Goal: Task Accomplishment & Management: Complete application form

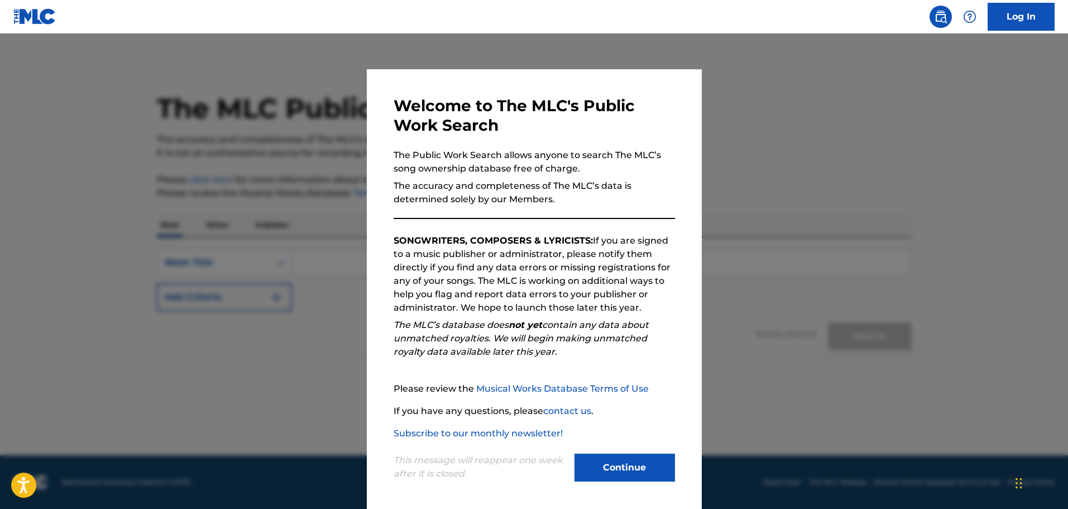
scroll to position [2, 0]
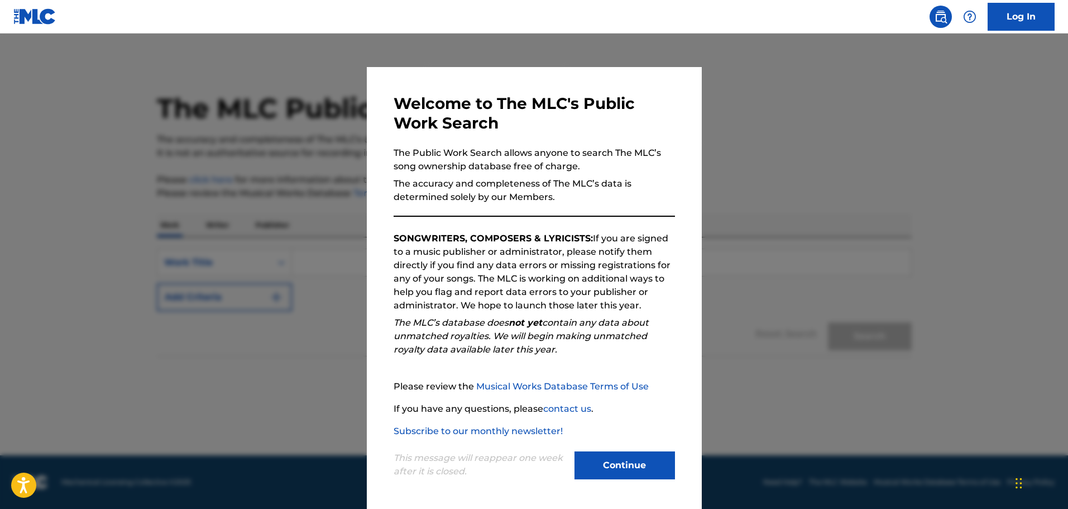
click at [623, 465] on button "Continue" at bounding box center [624, 465] width 100 height 28
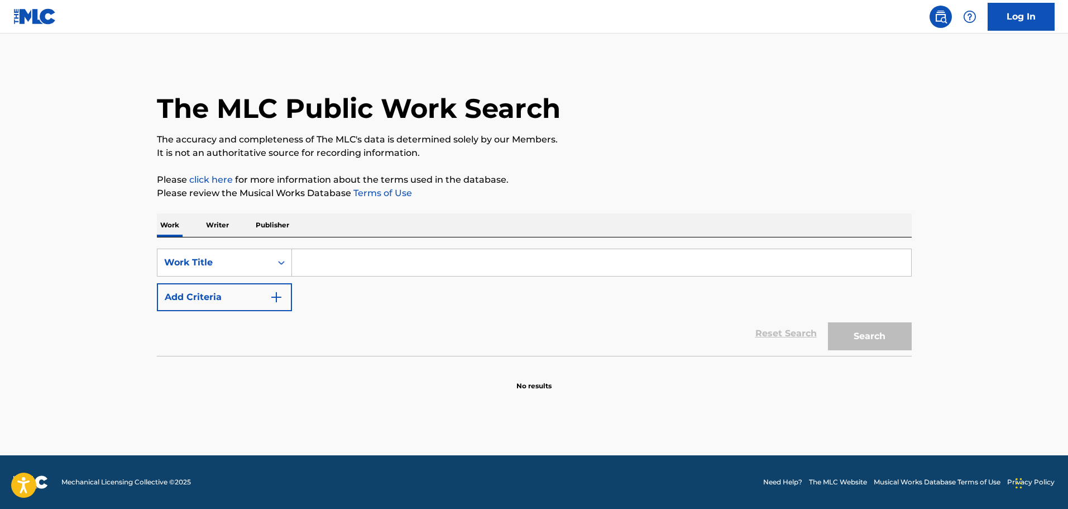
click at [330, 260] on input "Search Form" at bounding box center [601, 262] width 619 height 27
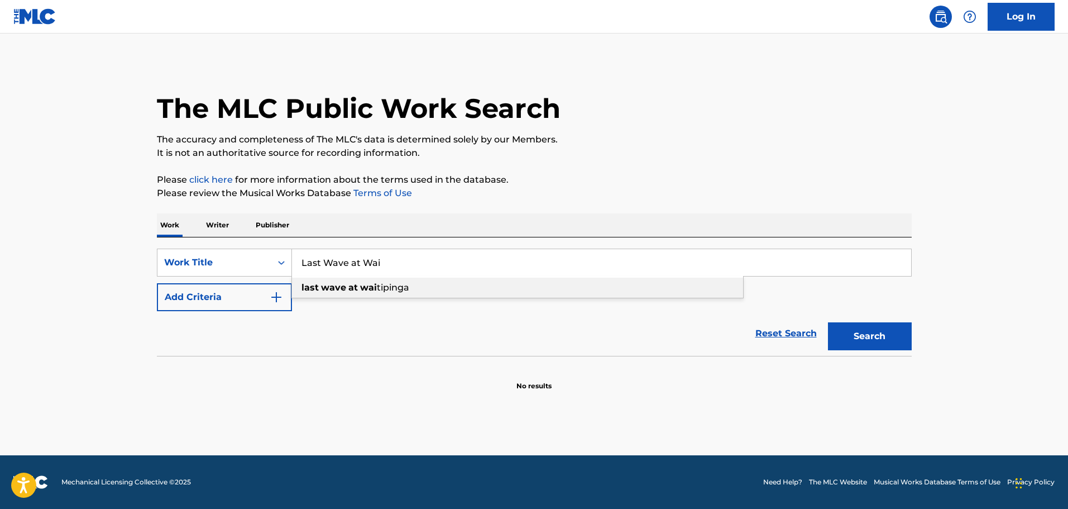
click at [371, 284] on strong "wai" at bounding box center [368, 287] width 17 height 11
click at [865, 334] on button "Search" at bounding box center [870, 336] width 84 height 28
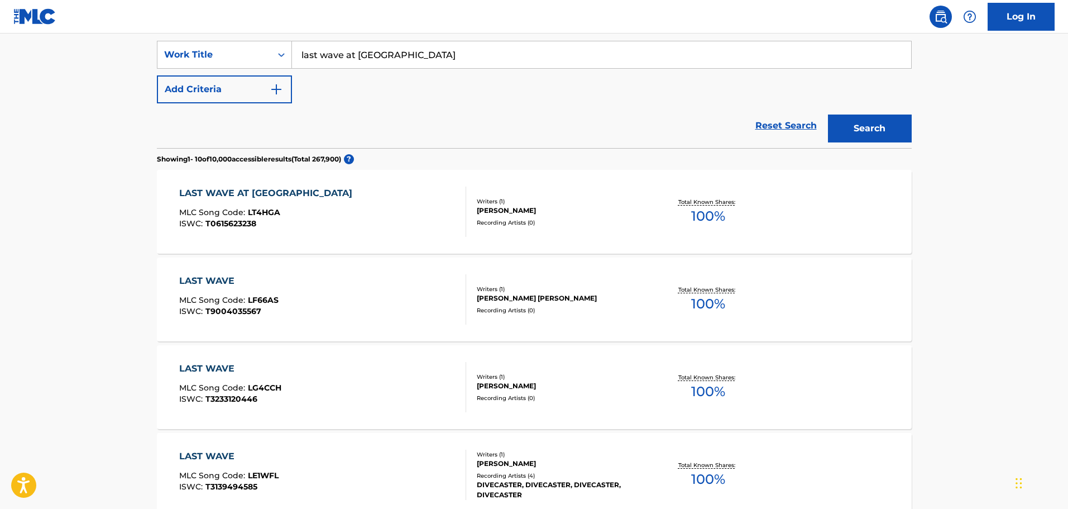
scroll to position [0, 0]
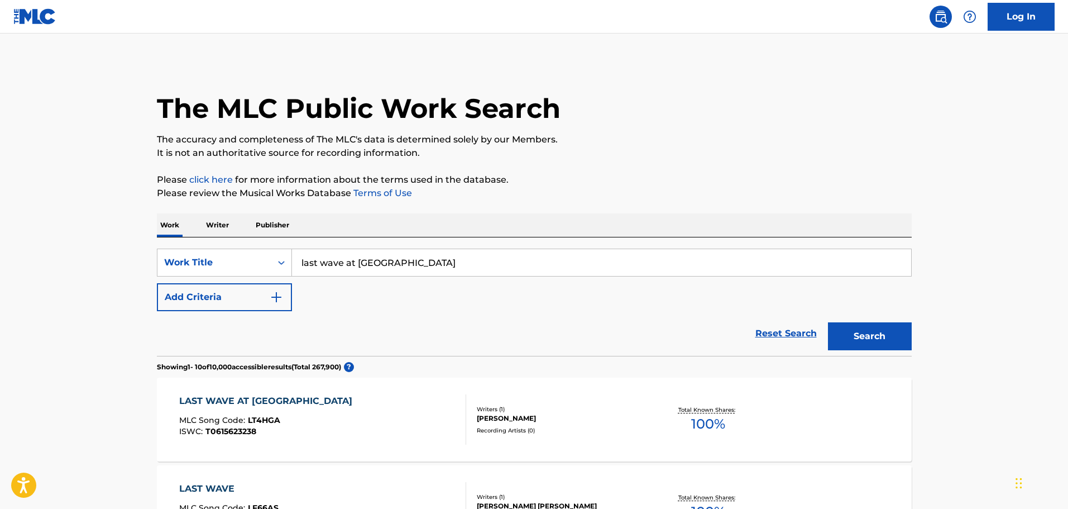
click at [422, 263] on input "last wave at waitipinga" at bounding box center [601, 262] width 619 height 27
type input "l"
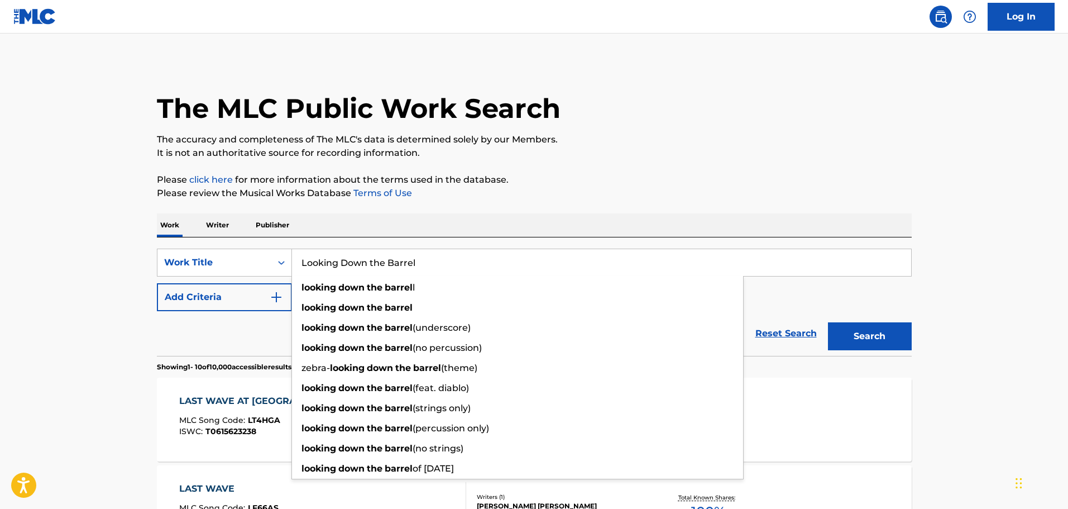
type input "Looking Down the Barrel"
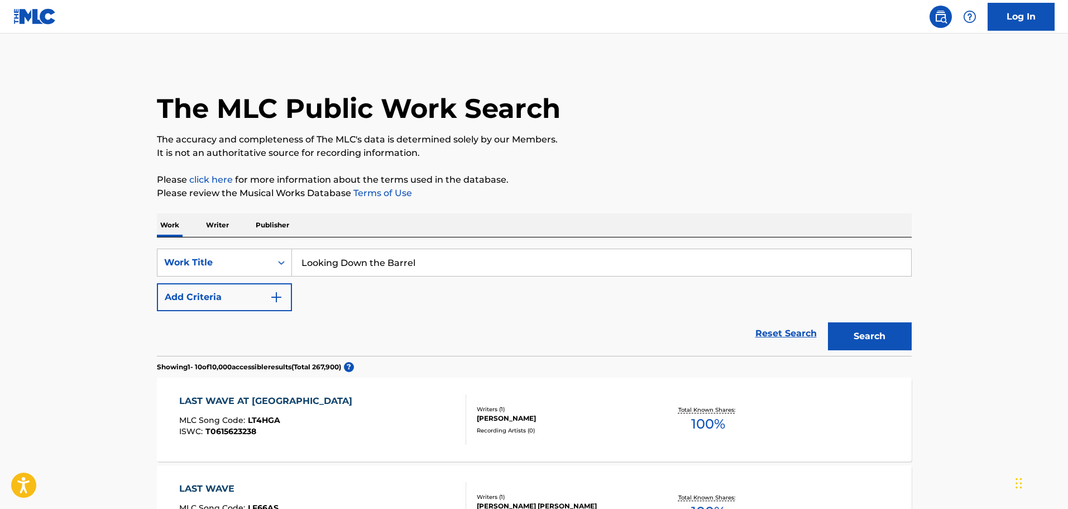
click at [277, 294] on img "Search Form" at bounding box center [276, 296] width 13 height 13
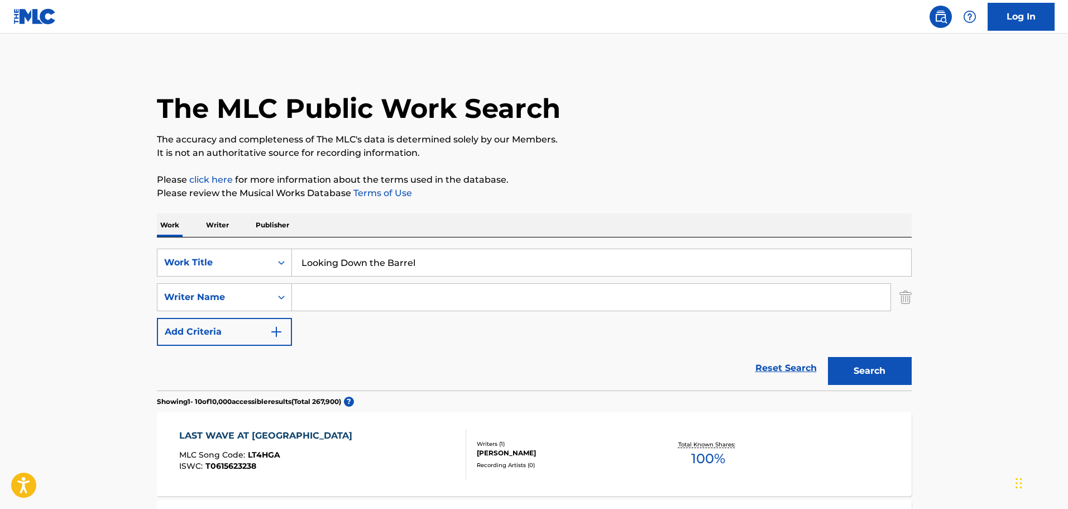
click at [319, 296] on input "Search Form" at bounding box center [591, 297] width 598 height 27
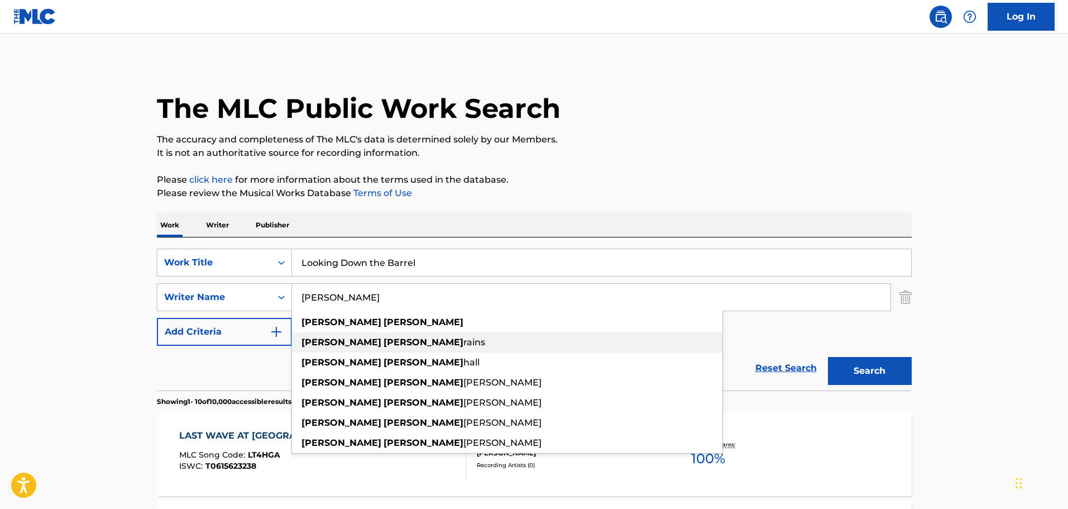
click at [311, 340] on strong "[PERSON_NAME]" at bounding box center [341, 342] width 80 height 11
type input "[PERSON_NAME]"
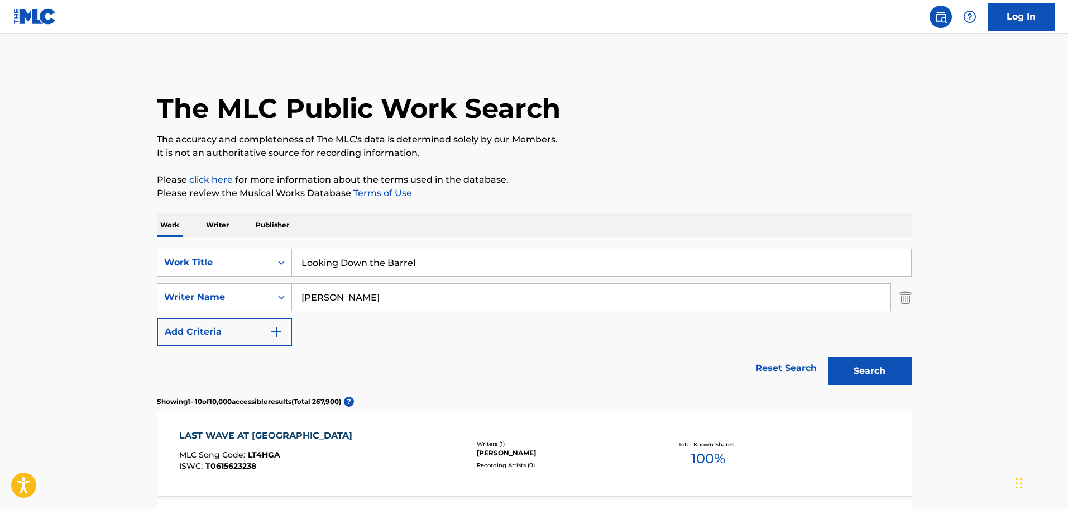
click at [871, 369] on button "Search" at bounding box center [870, 371] width 84 height 28
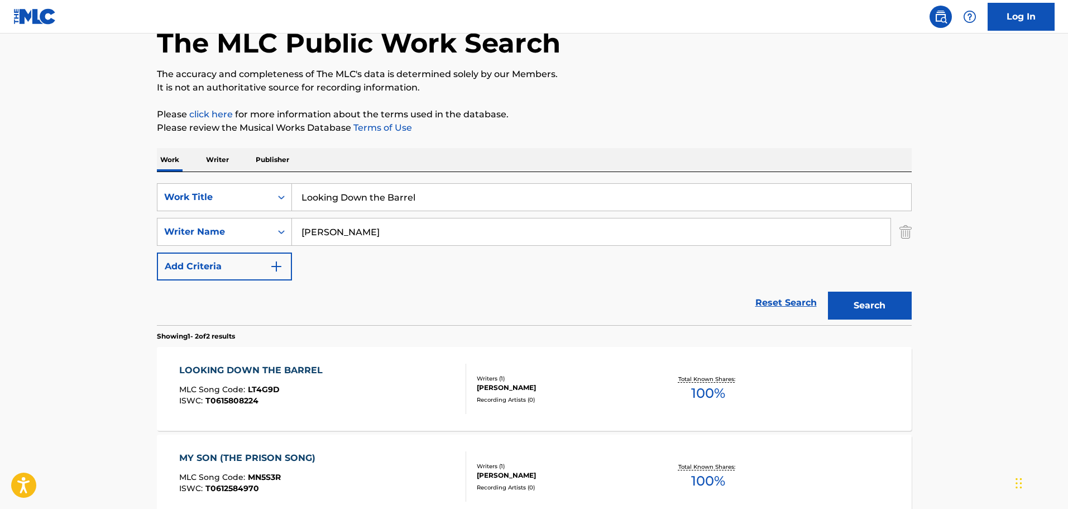
scroll to position [56, 0]
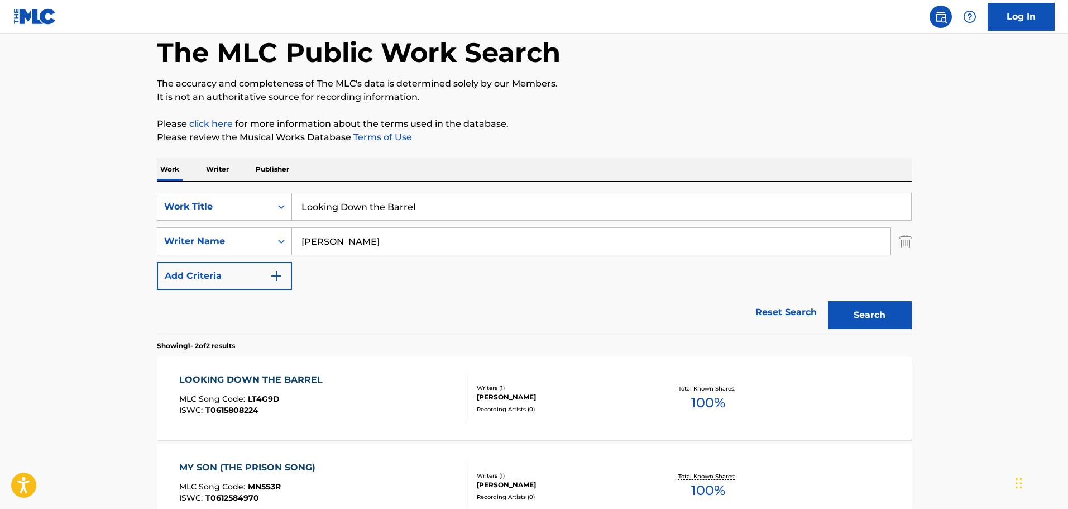
click at [427, 207] on input "Looking Down the Barrel" at bounding box center [601, 206] width 619 height 27
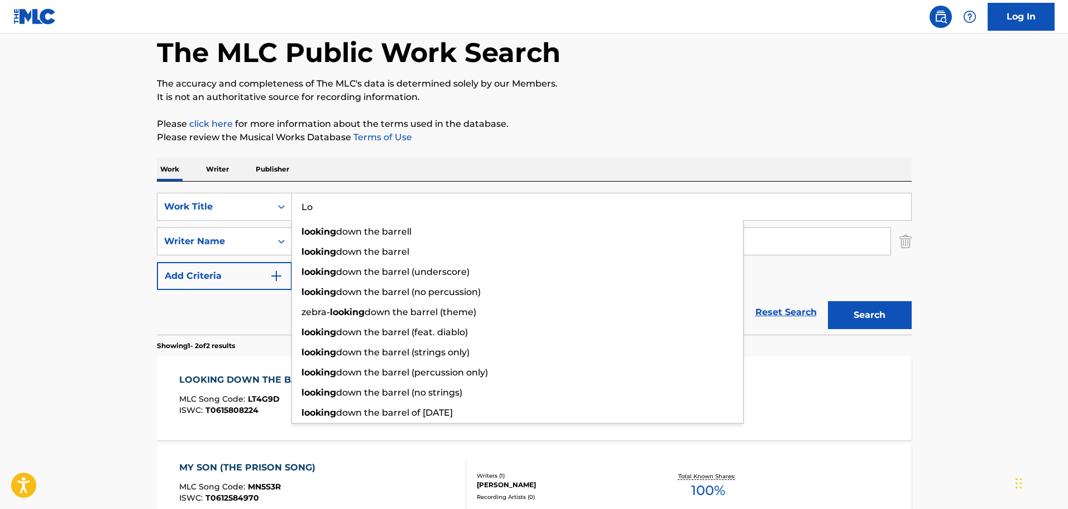
type input "L"
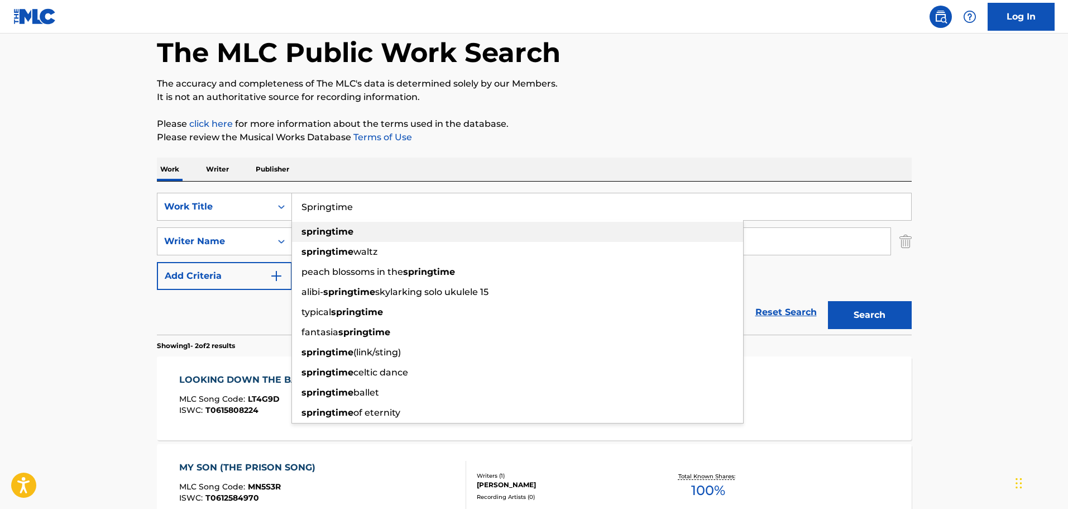
click at [327, 232] on strong "springtime" at bounding box center [327, 231] width 52 height 11
type input "springtime"
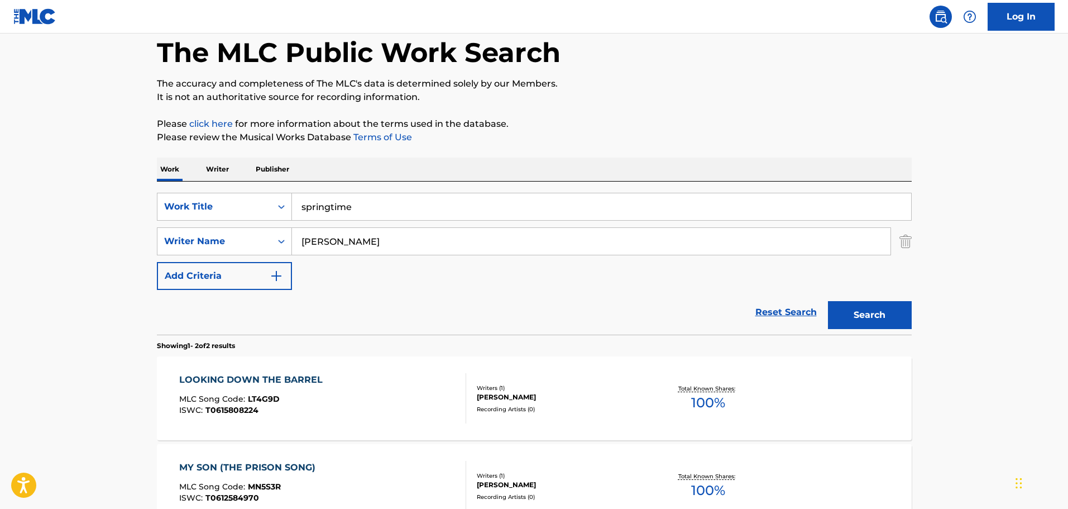
click at [860, 312] on button "Search" at bounding box center [870, 315] width 84 height 28
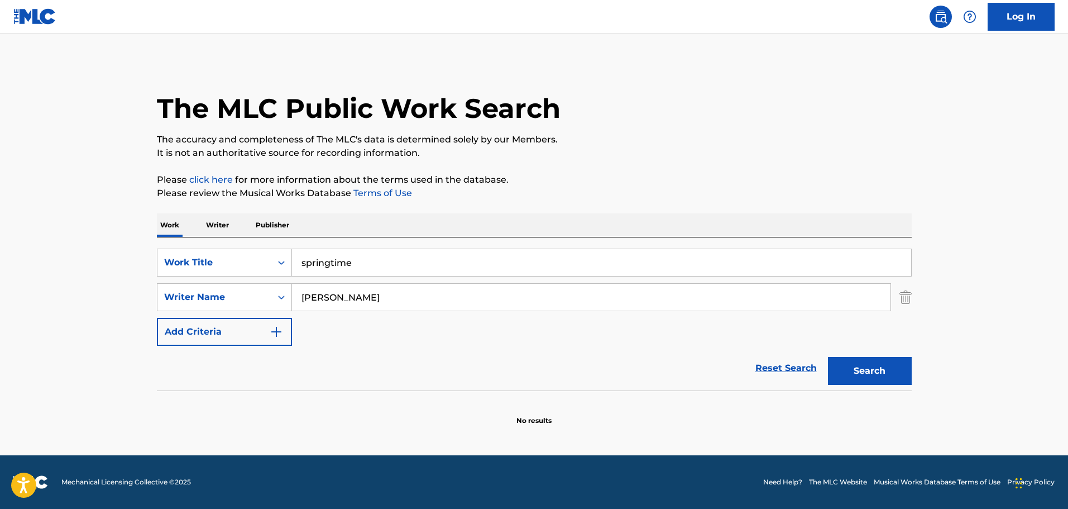
scroll to position [0, 0]
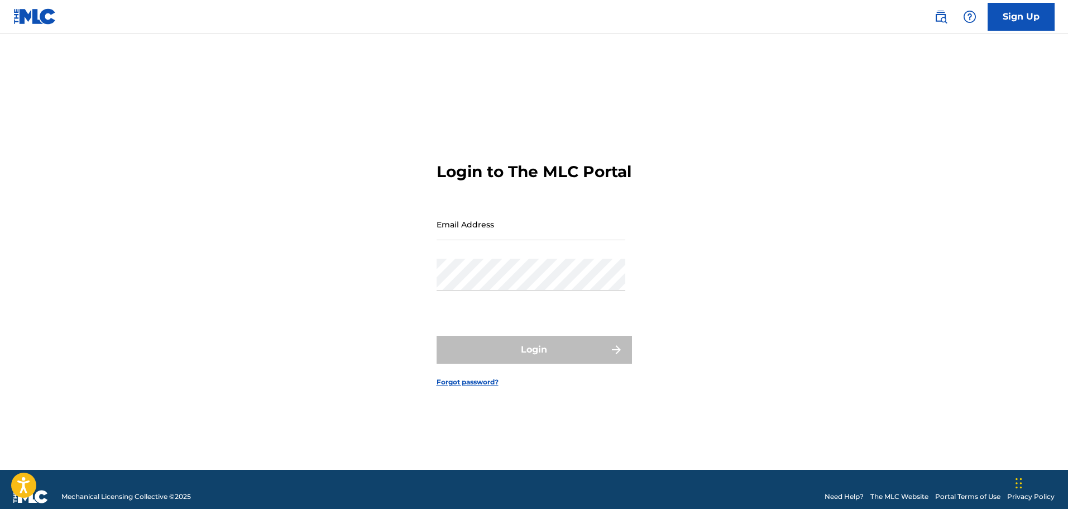
click at [453, 240] on input "Email Address" at bounding box center [531, 224] width 189 height 32
type input "[EMAIL_ADDRESS][DOMAIN_NAME]"
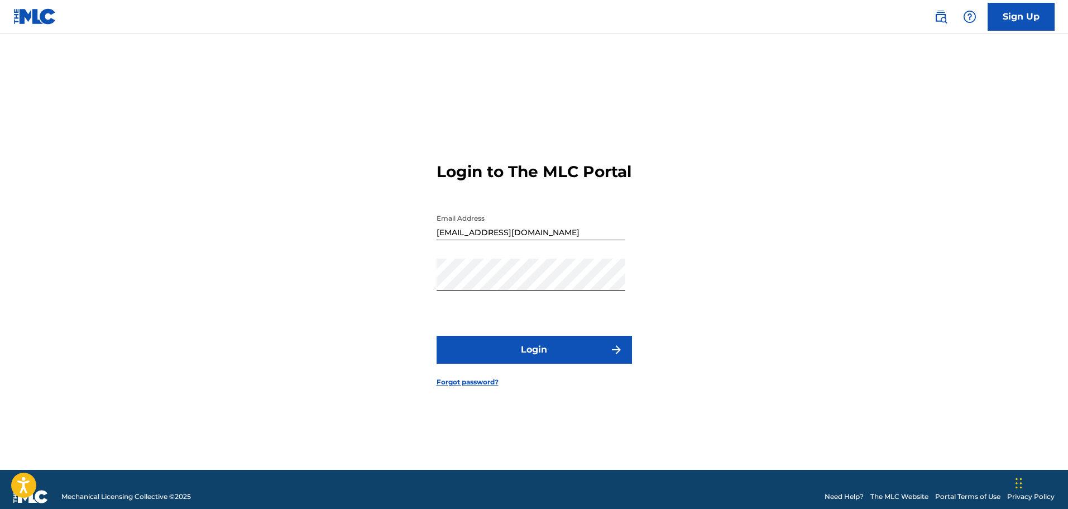
click at [534, 358] on button "Login" at bounding box center [534, 349] width 195 height 28
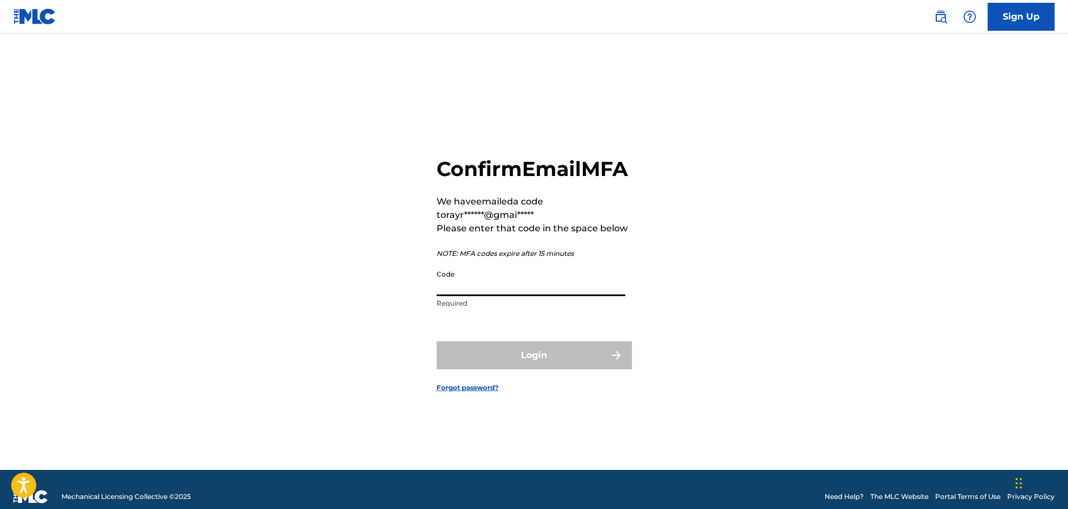
click at [488, 296] on input "Code" at bounding box center [531, 280] width 189 height 32
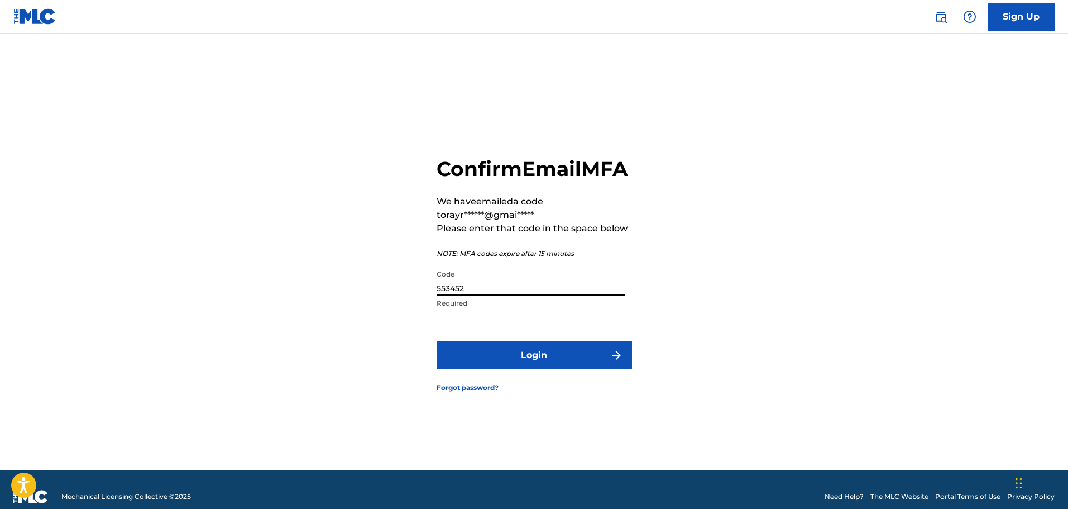
type input "553452"
click at [524, 364] on button "Login" at bounding box center [534, 355] width 195 height 28
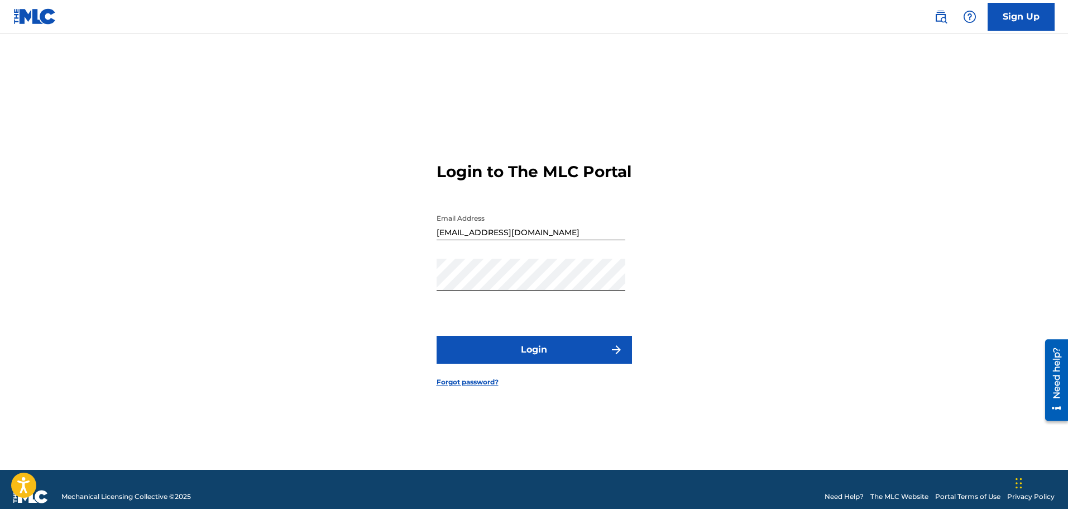
click at [536, 360] on button "Login" at bounding box center [534, 349] width 195 height 28
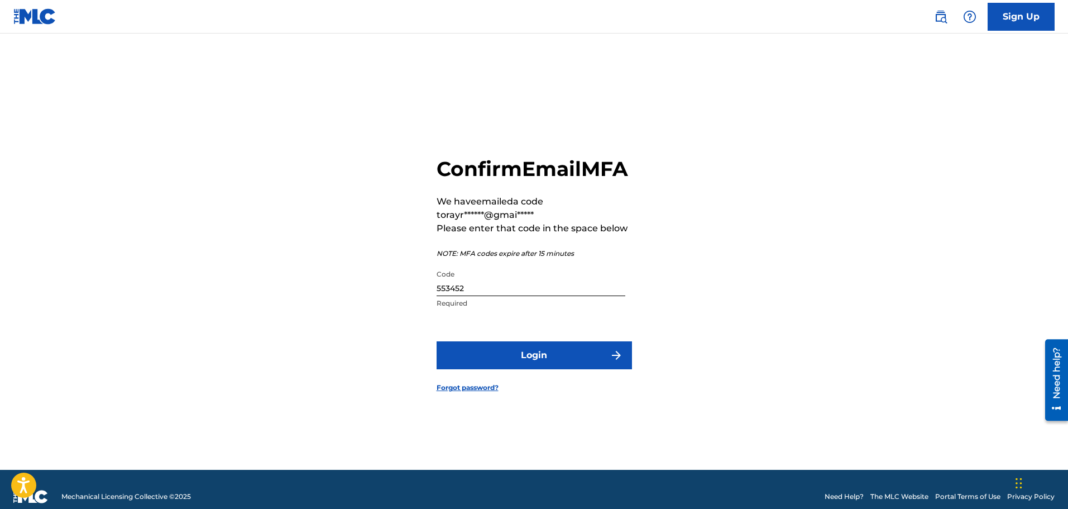
click at [537, 366] on button "Login" at bounding box center [534, 355] width 195 height 28
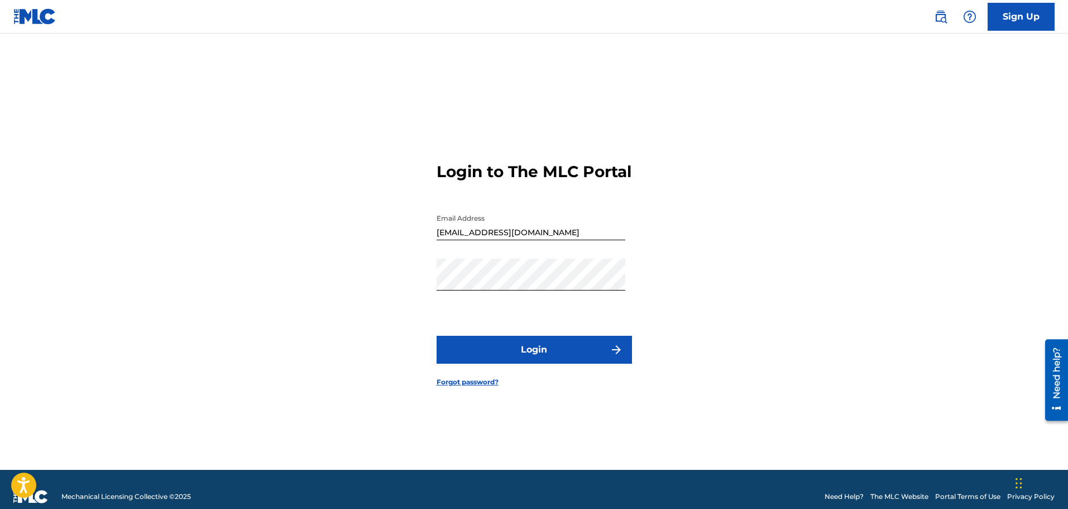
click at [530, 356] on button "Login" at bounding box center [534, 349] width 195 height 28
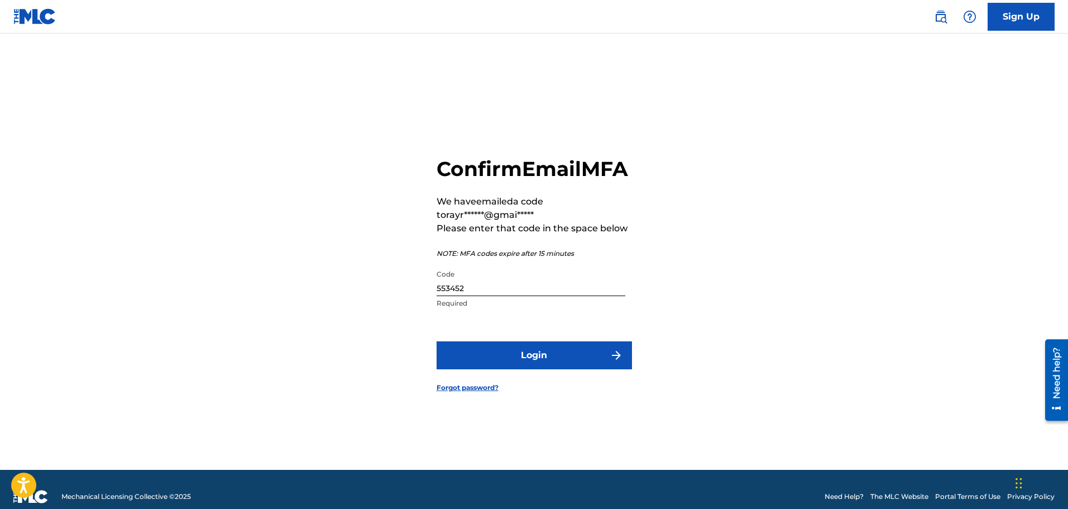
click at [533, 365] on button "Login" at bounding box center [534, 355] width 195 height 28
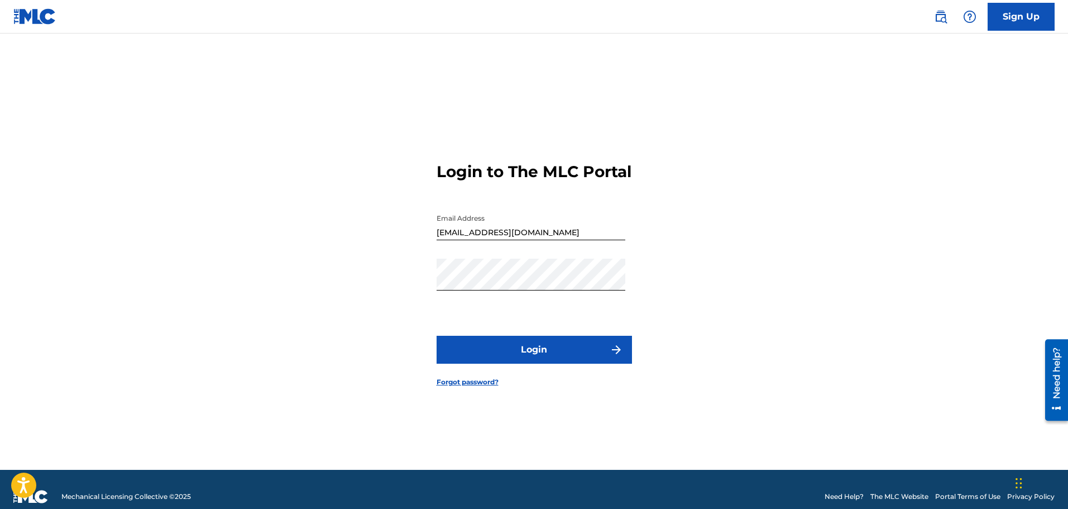
click at [523, 356] on button "Login" at bounding box center [534, 349] width 195 height 28
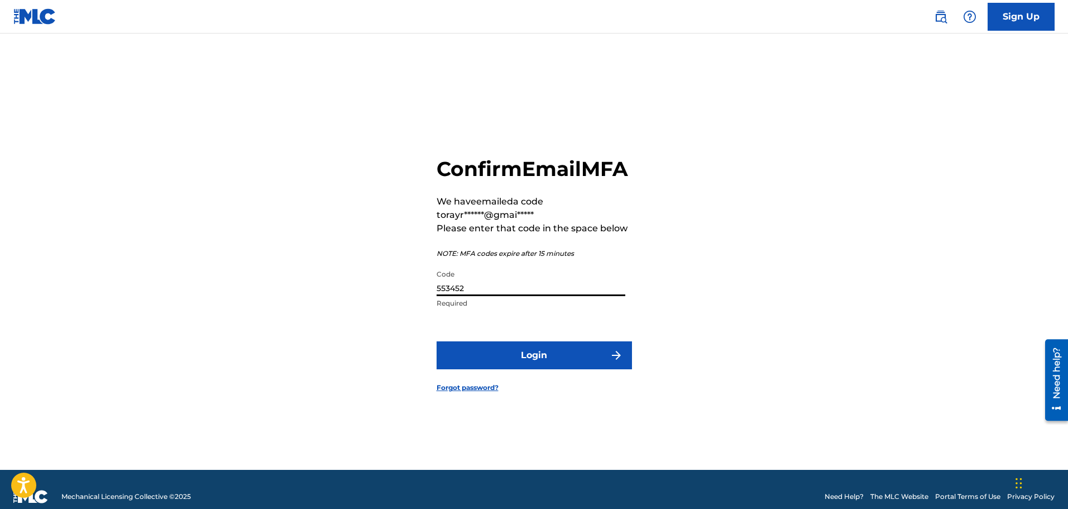
click at [470, 296] on input "553452" at bounding box center [531, 280] width 189 height 32
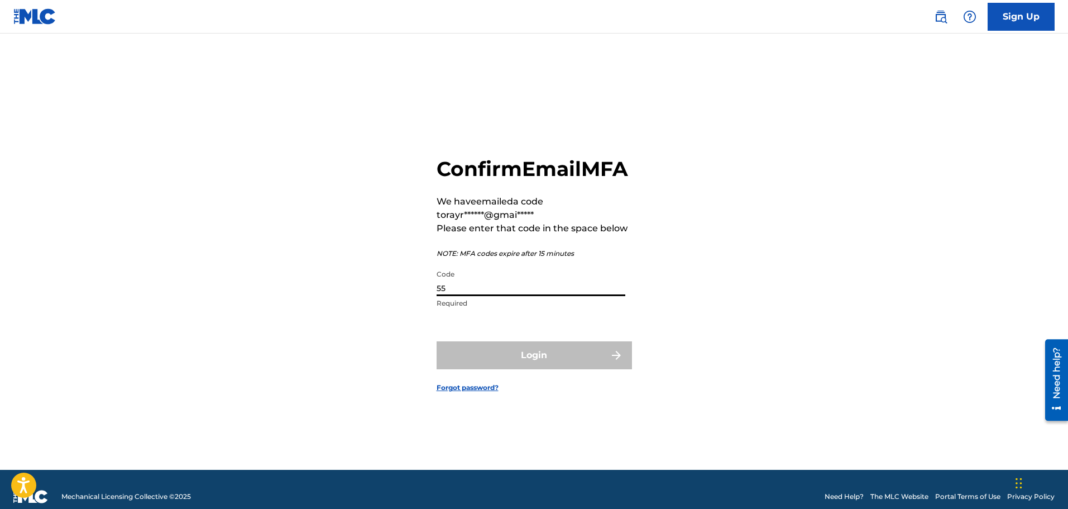
type input "5"
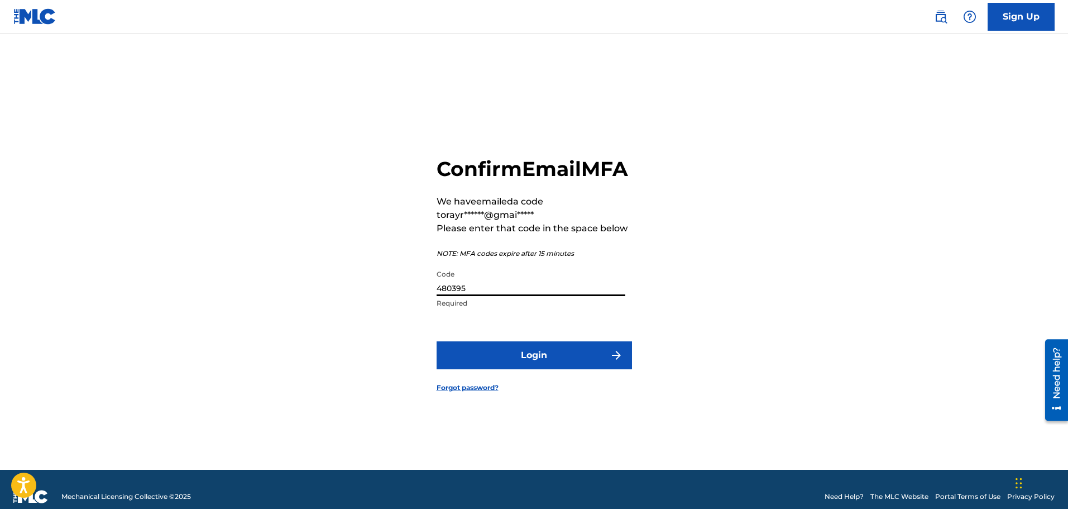
type input "480395"
click at [529, 366] on button "Login" at bounding box center [534, 355] width 195 height 28
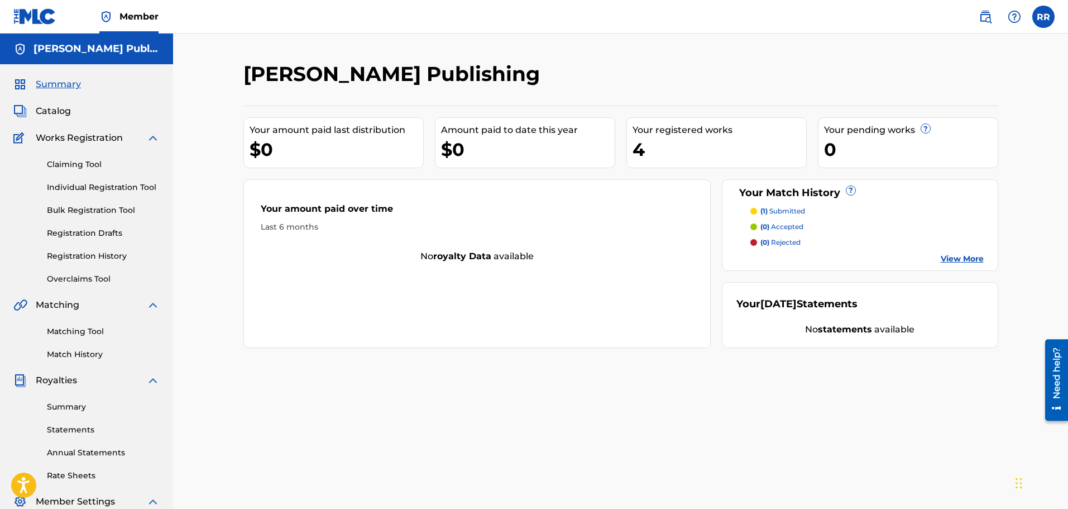
click at [87, 233] on link "Registration Drafts" at bounding box center [103, 233] width 113 height 12
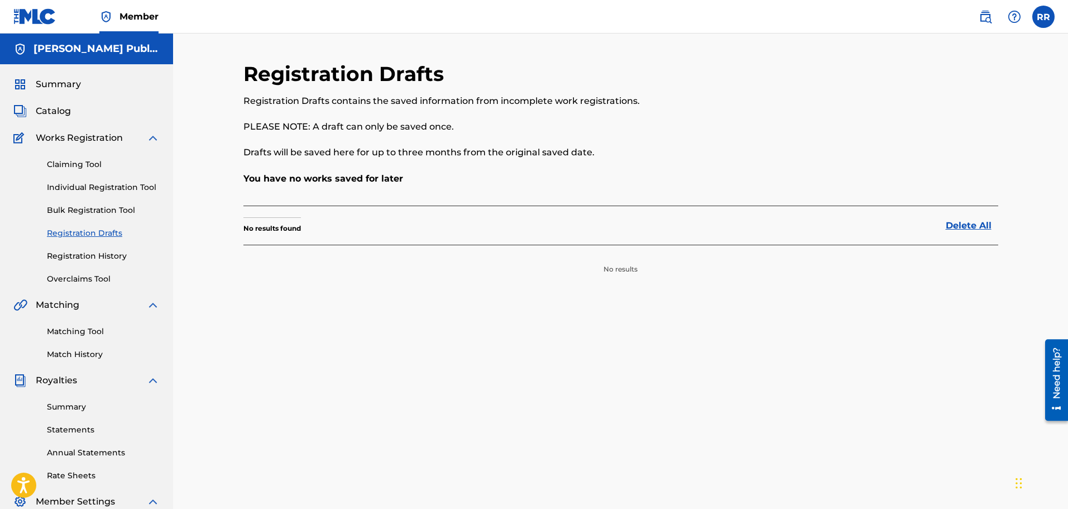
click at [84, 252] on link "Registration History" at bounding box center [103, 256] width 113 height 12
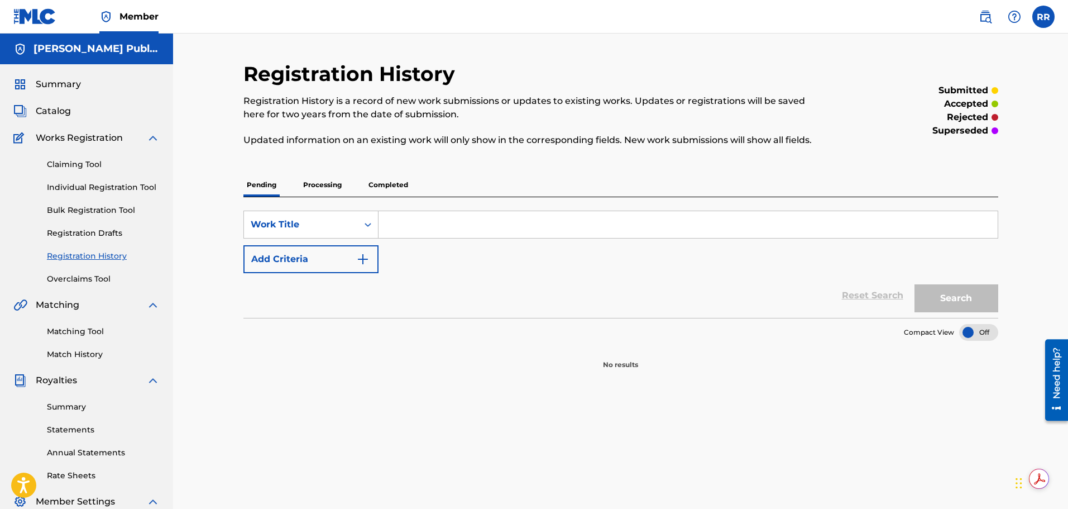
click at [65, 331] on link "Matching Tool" at bounding box center [103, 331] width 113 height 12
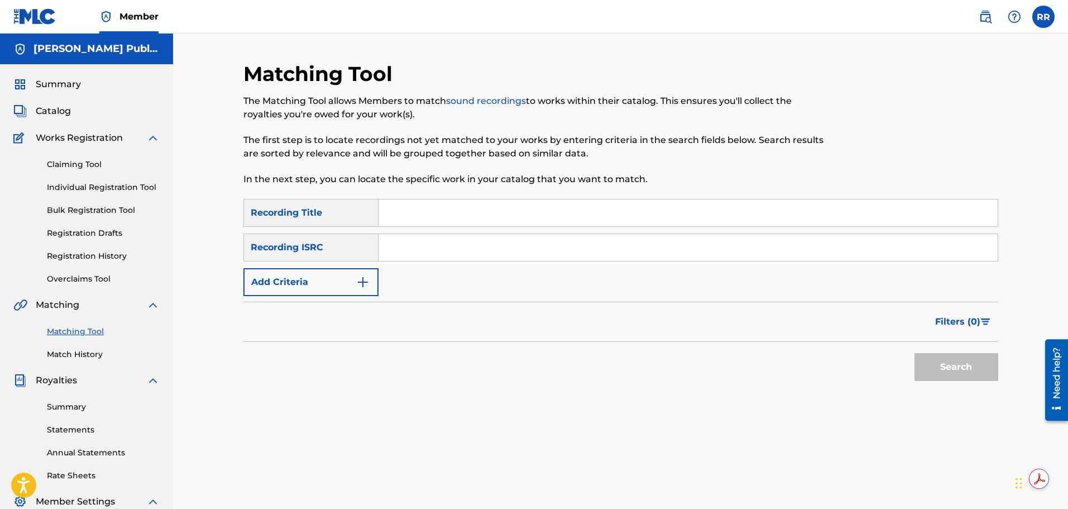
click at [54, 112] on span "Catalog" at bounding box center [53, 110] width 35 height 13
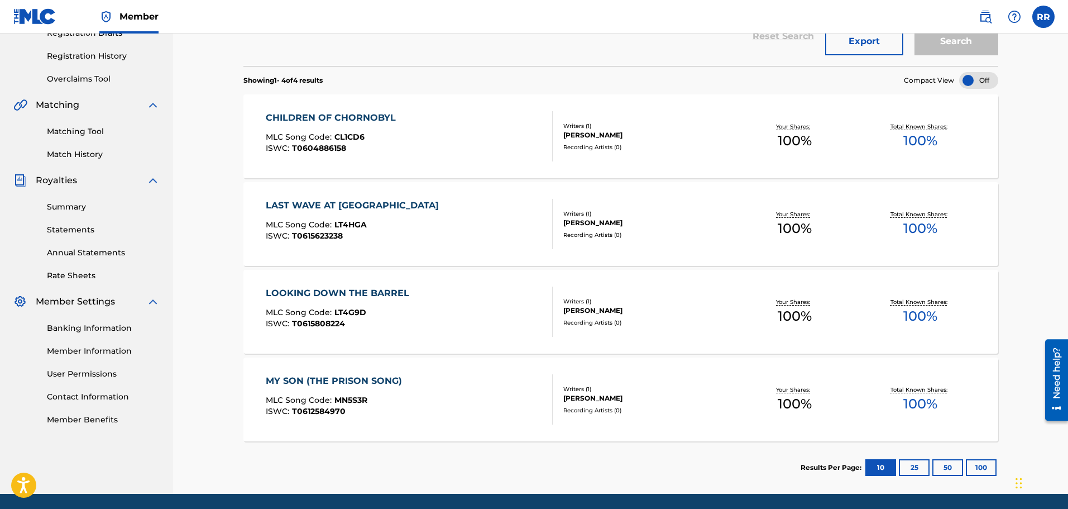
scroll to position [183, 0]
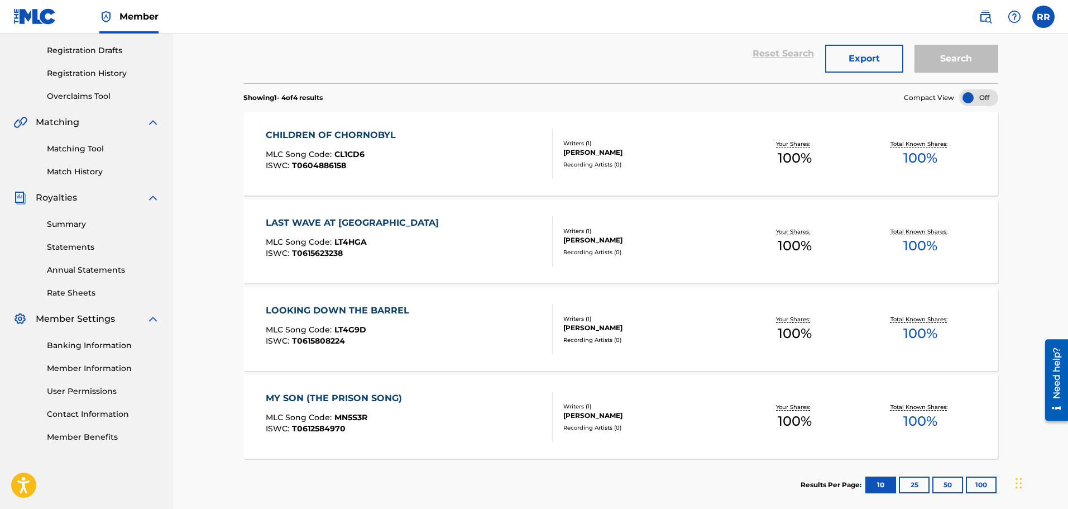
click at [379, 133] on div "CHILDREN OF CHORNOBYL" at bounding box center [334, 134] width 136 height 13
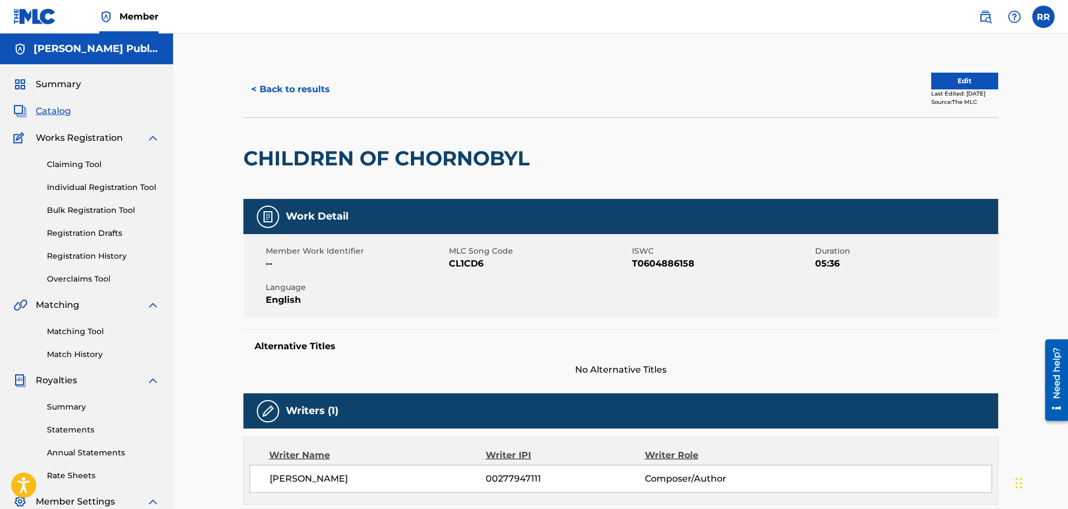
click at [269, 84] on button "< Back to results" at bounding box center [290, 89] width 94 height 28
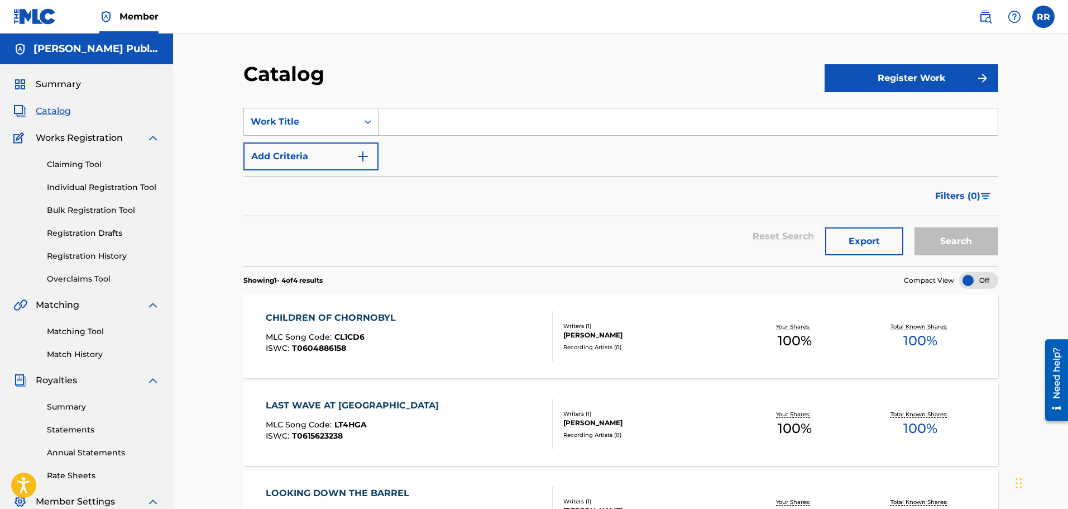
click at [78, 187] on link "Individual Registration Tool" at bounding box center [103, 187] width 113 height 12
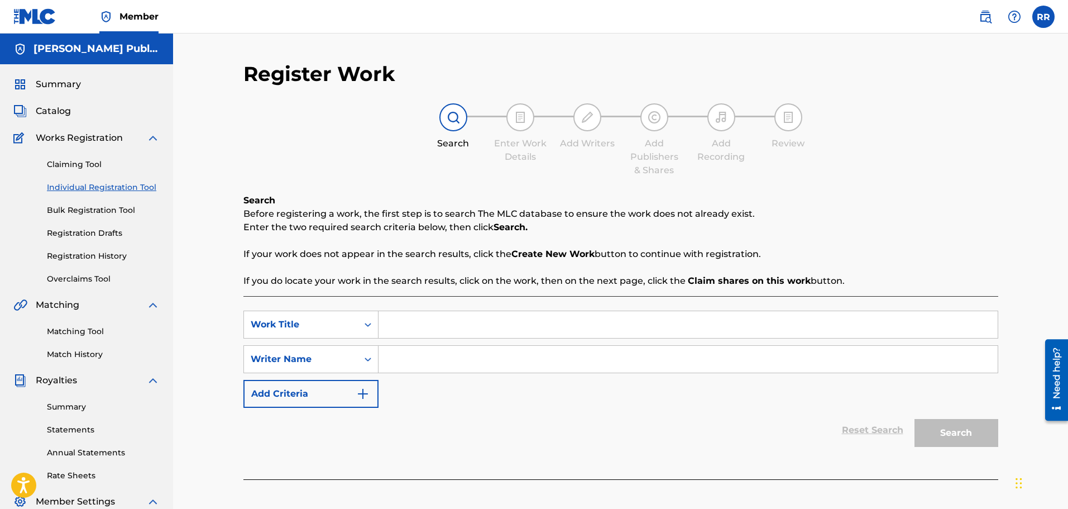
click at [62, 111] on span "Catalog" at bounding box center [53, 110] width 35 height 13
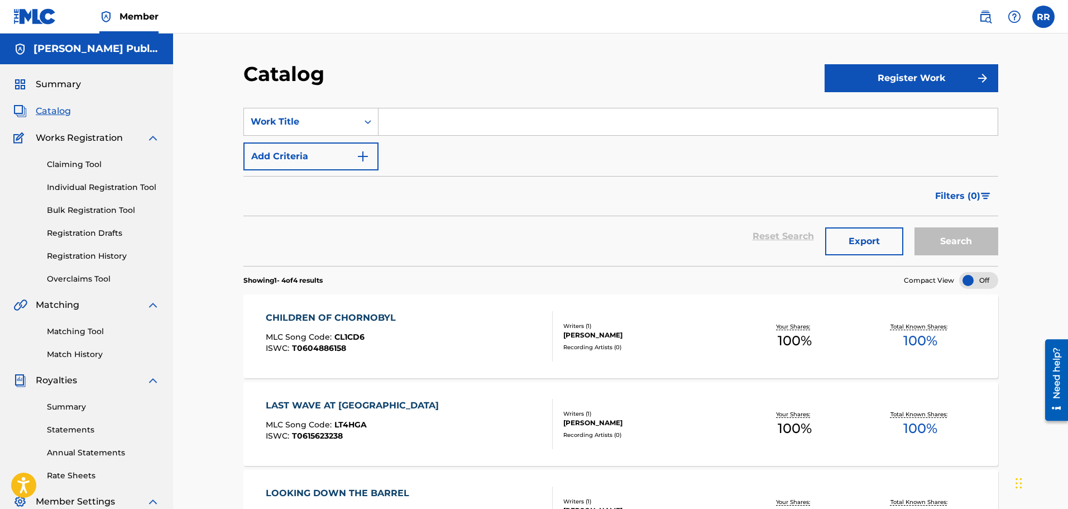
click at [73, 186] on link "Individual Registration Tool" at bounding box center [103, 187] width 113 height 12
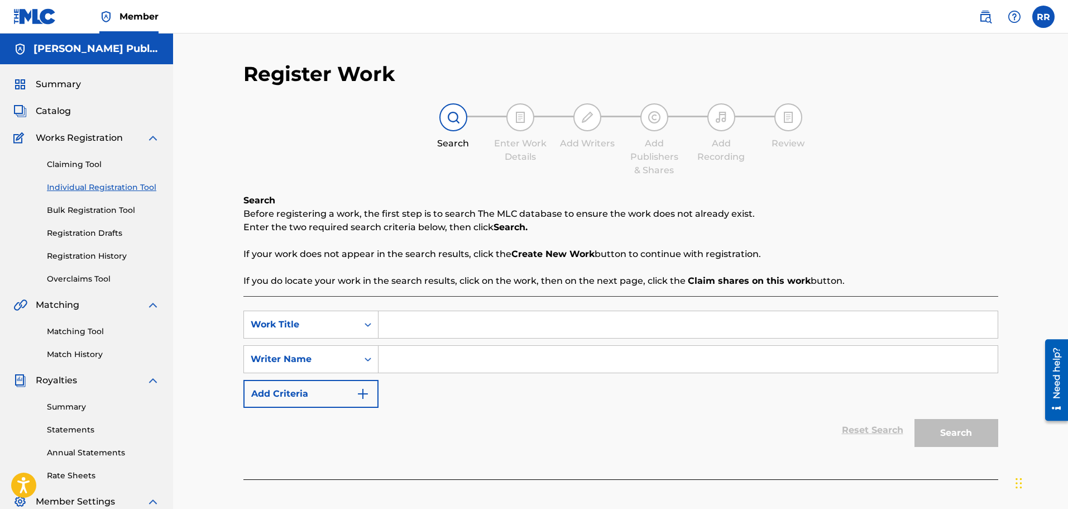
click at [413, 324] on input "Search Form" at bounding box center [687, 324] width 619 height 27
type input "springtime"
click at [400, 358] on input "Search Form" at bounding box center [687, 359] width 619 height 27
type input "[PERSON_NAME]"
click at [958, 430] on button "Search" at bounding box center [956, 433] width 84 height 28
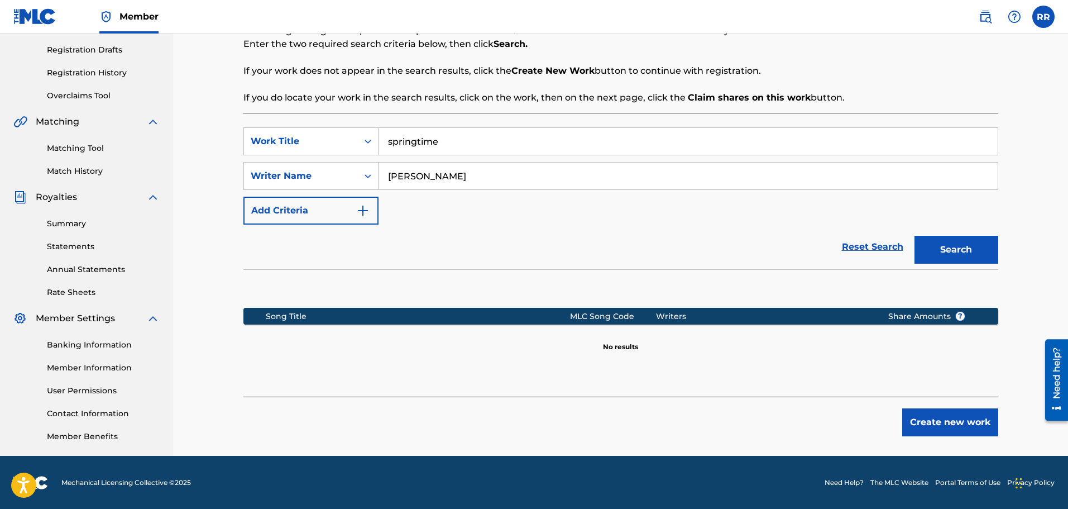
scroll to position [184, 0]
click at [950, 417] on button "Create new work" at bounding box center [950, 422] width 96 height 28
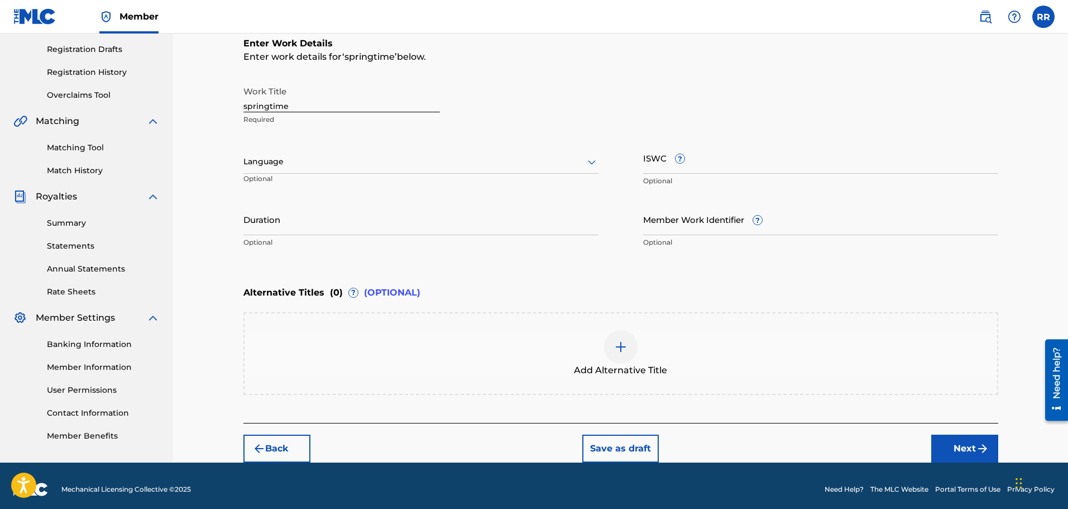
click at [272, 226] on input "Duration" at bounding box center [420, 219] width 355 height 32
type input "03:12"
click at [658, 162] on input "ISWC ?" at bounding box center [820, 158] width 355 height 32
paste input "T-061603159-4"
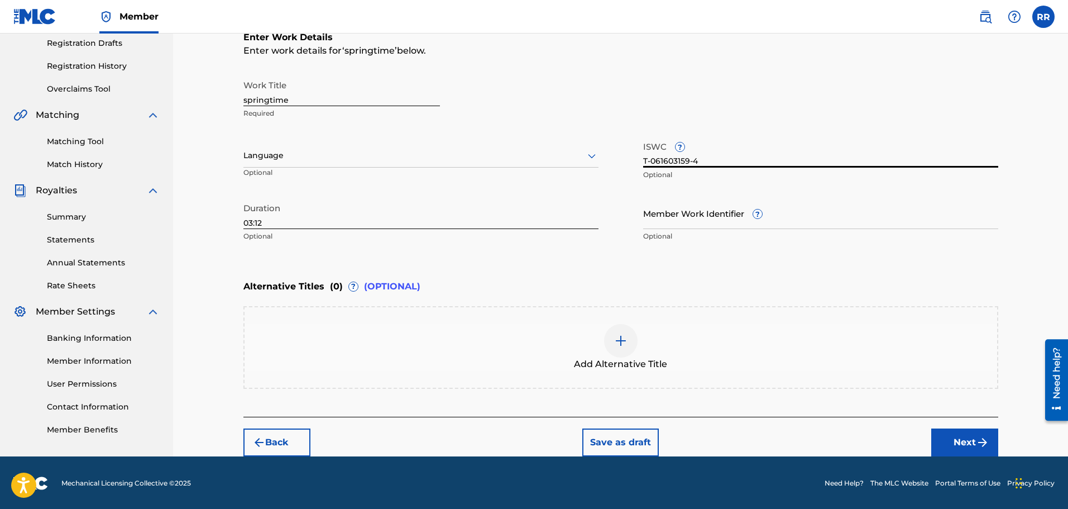
scroll to position [191, 0]
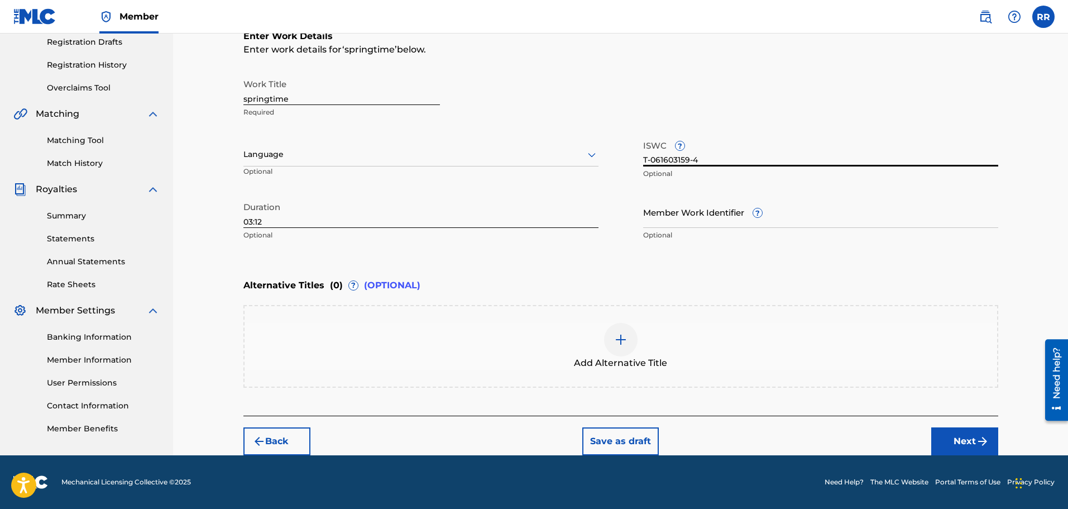
type input "T-061603159-4"
click at [967, 439] on button "Next" at bounding box center [964, 441] width 67 height 28
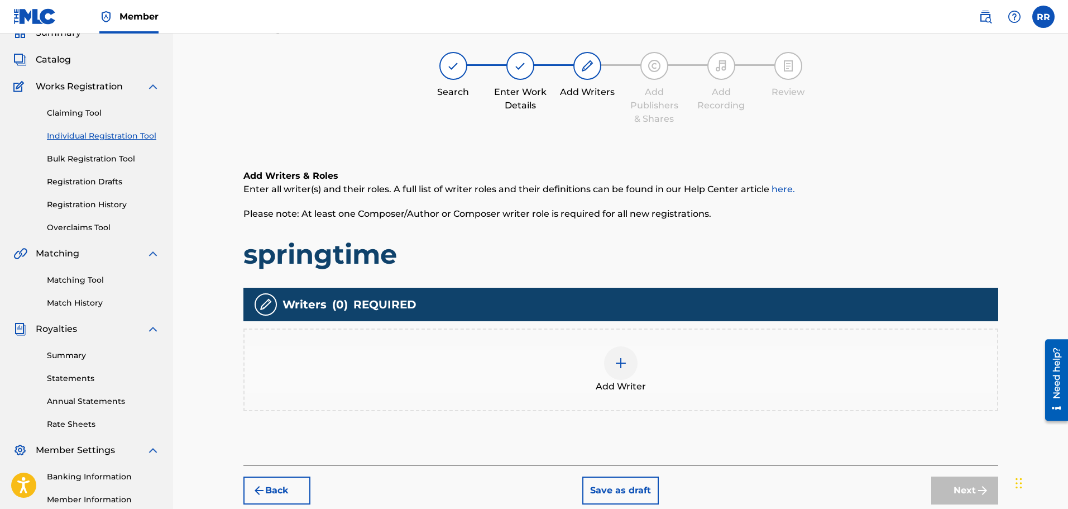
scroll to position [50, 0]
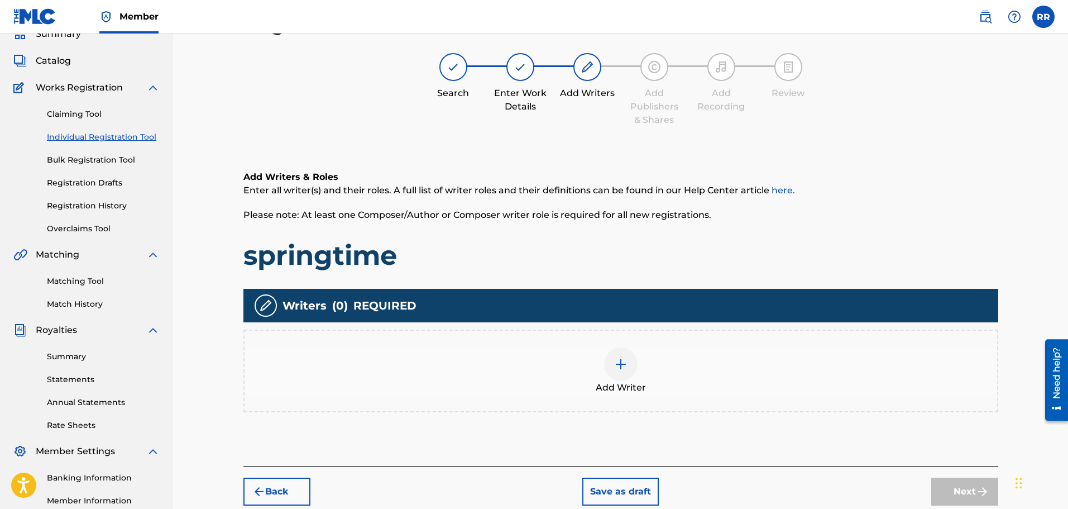
click at [617, 361] on img at bounding box center [620, 363] width 13 height 13
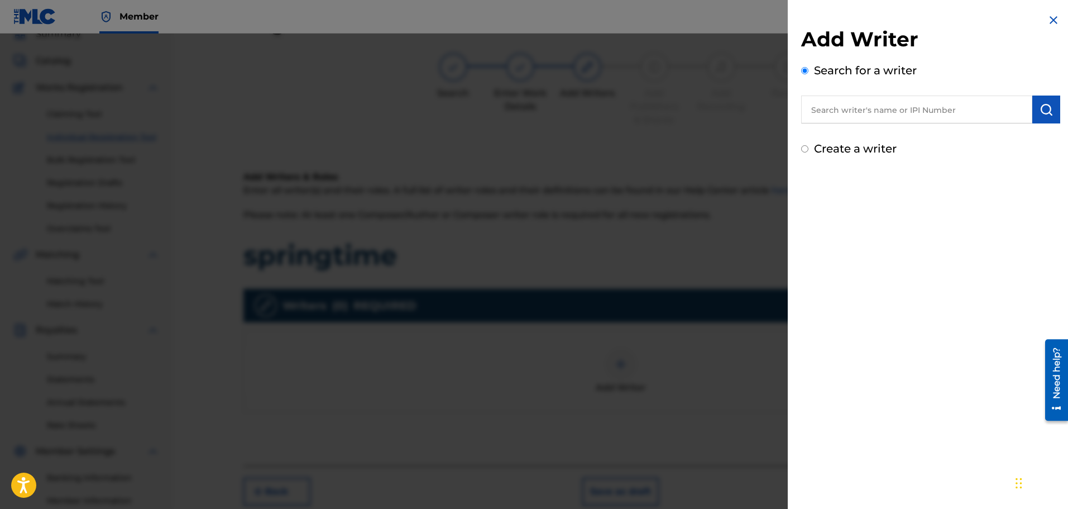
click at [841, 109] on input "text" at bounding box center [916, 109] width 231 height 28
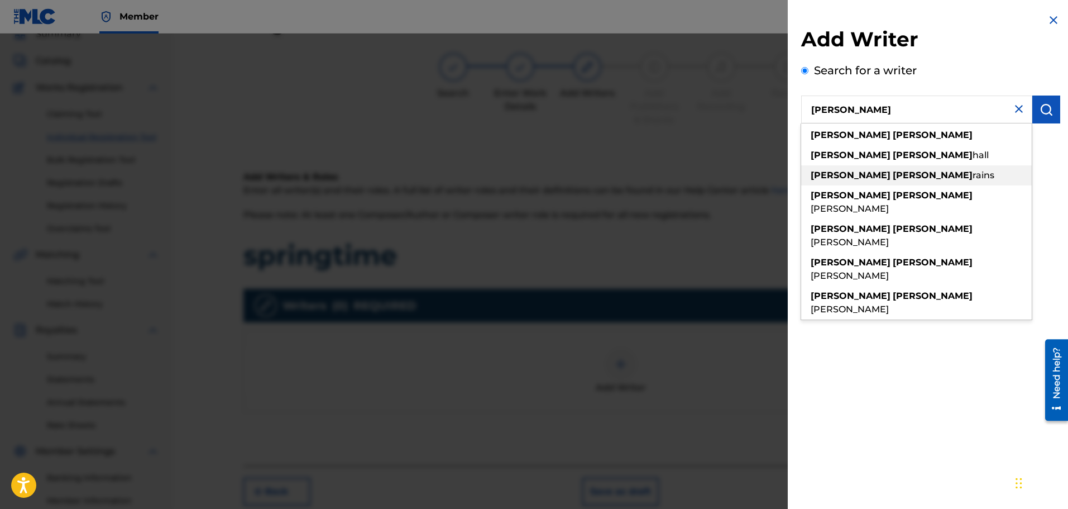
click at [893, 175] on strong "[PERSON_NAME]" at bounding box center [933, 175] width 80 height 11
type input "[PERSON_NAME]"
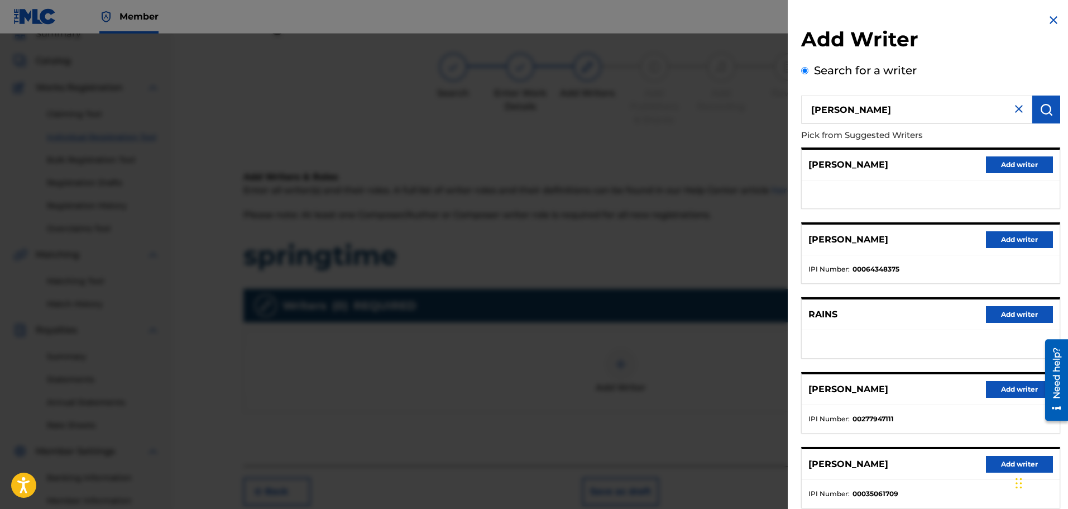
click at [1006, 387] on button "Add writer" at bounding box center [1019, 389] width 67 height 17
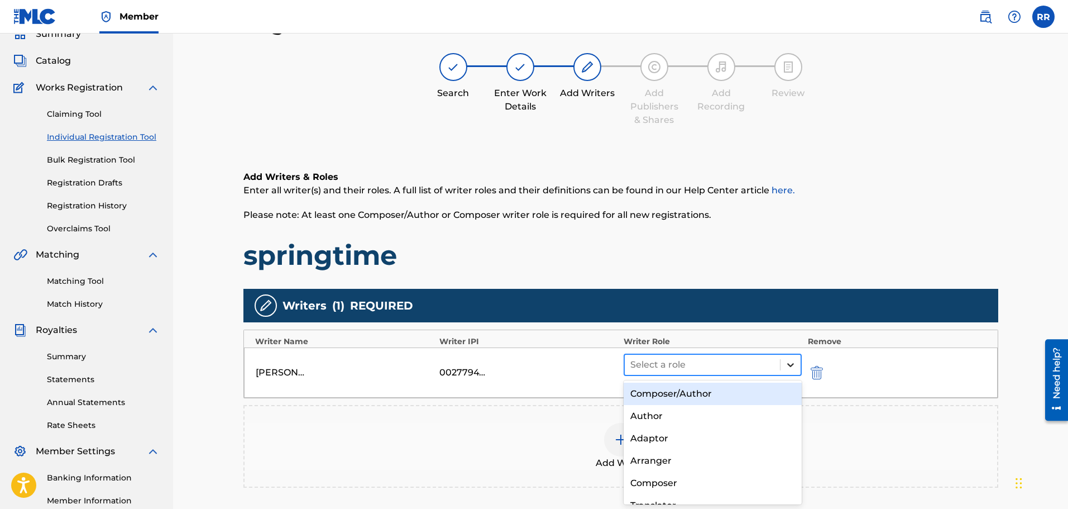
click at [791, 365] on icon at bounding box center [790, 365] width 7 height 4
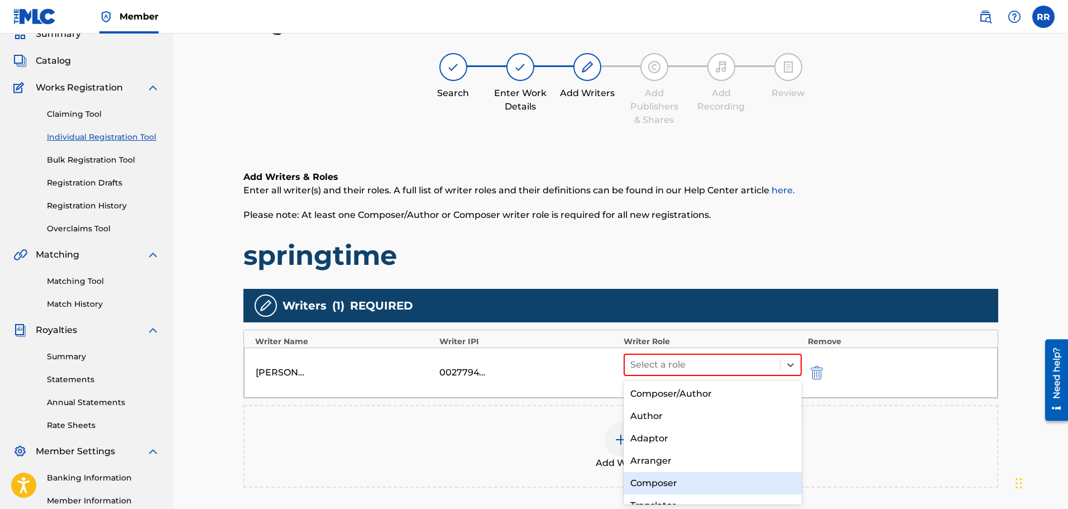
click at [650, 483] on div "Composer" at bounding box center [713, 483] width 179 height 22
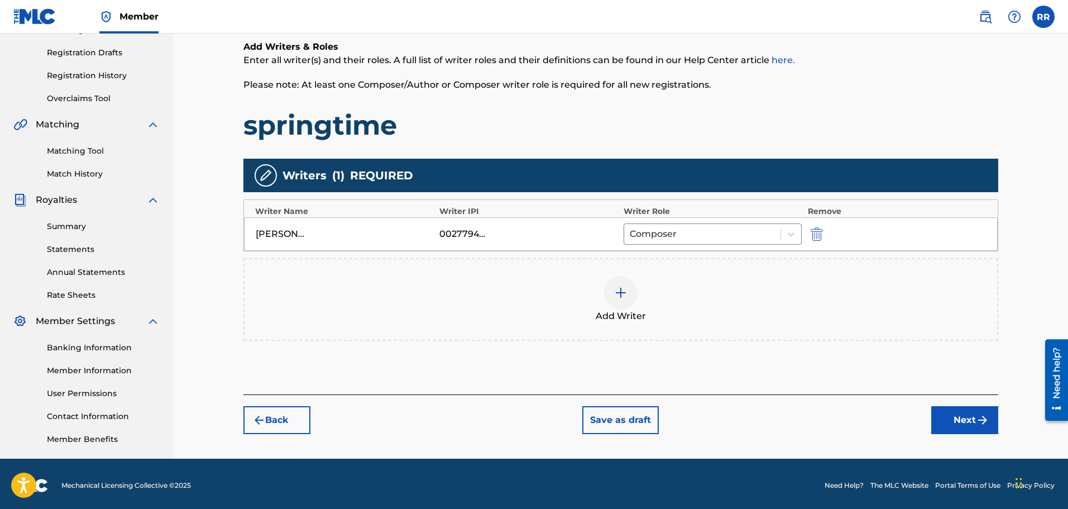
scroll to position [184, 0]
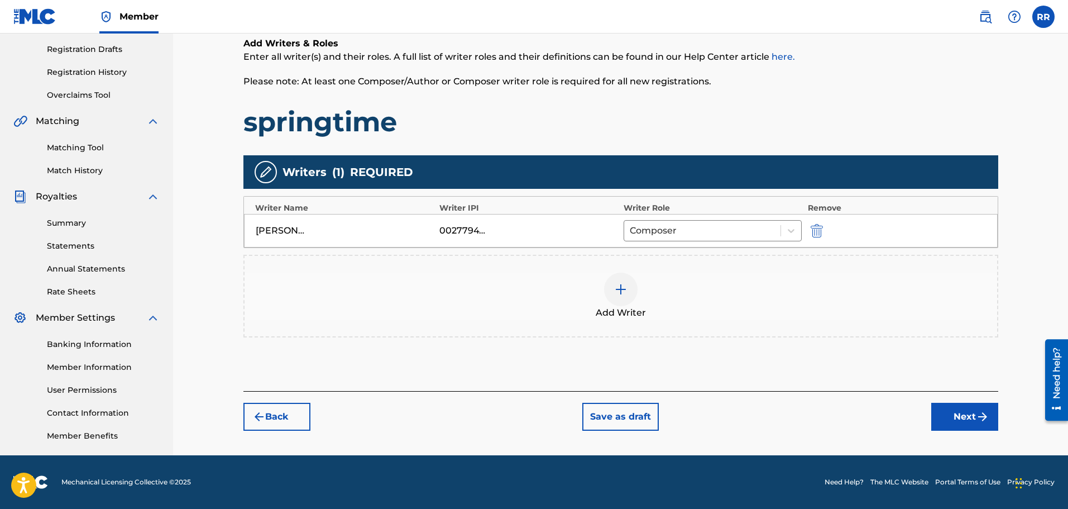
click at [968, 413] on button "Next" at bounding box center [964, 416] width 67 height 28
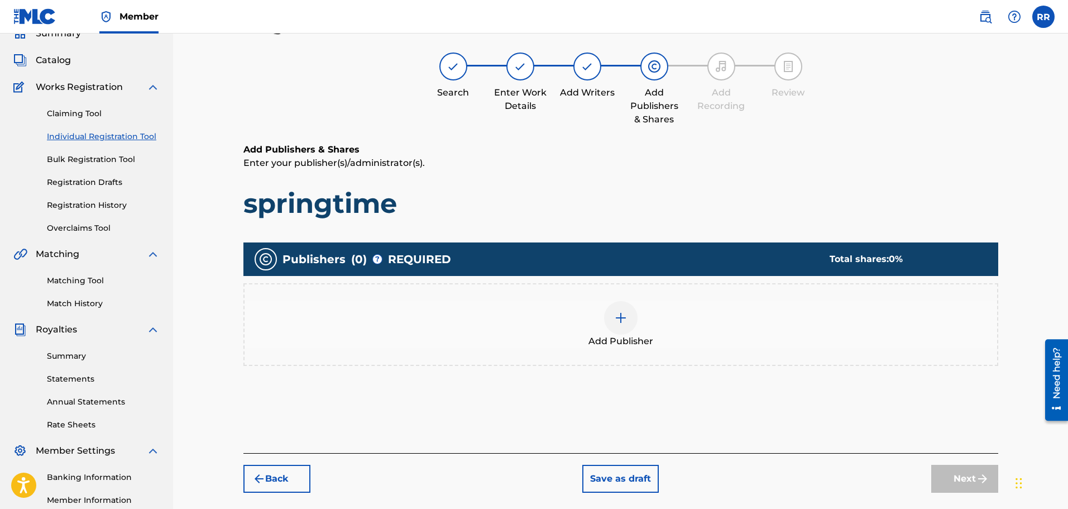
scroll to position [50, 0]
click at [619, 316] on img at bounding box center [620, 317] width 13 height 13
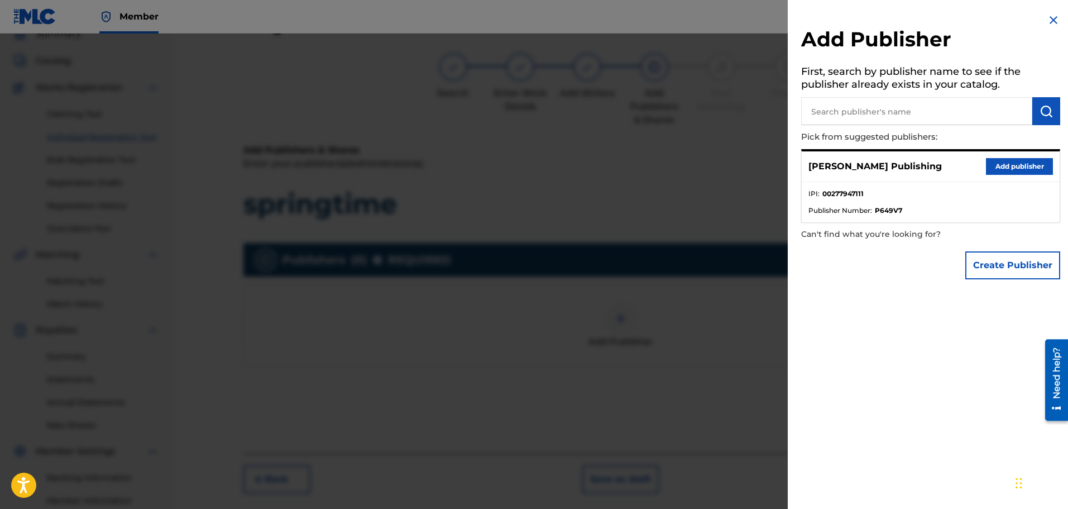
click at [1013, 163] on button "Add publisher" at bounding box center [1019, 166] width 67 height 17
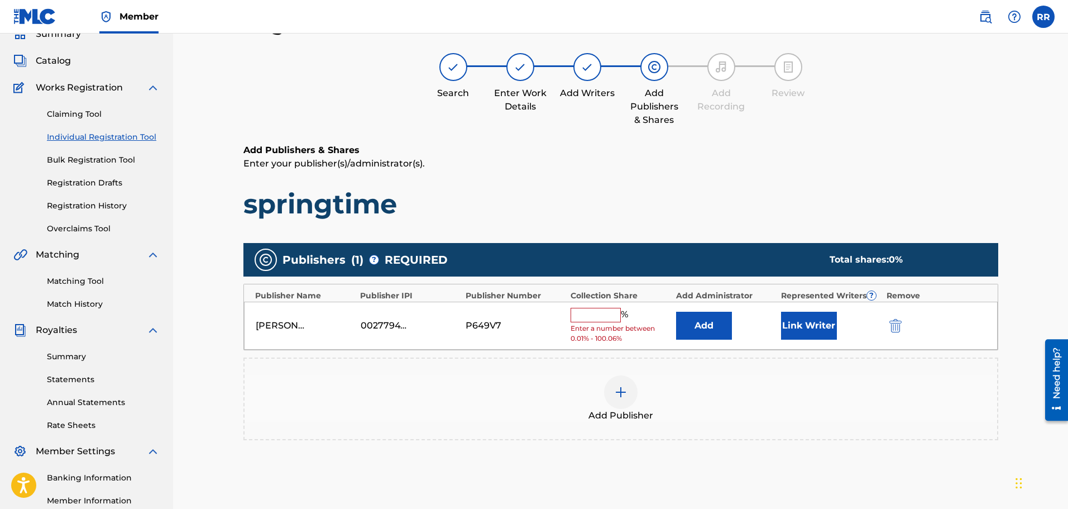
click at [588, 310] on input "text" at bounding box center [596, 315] width 50 height 15
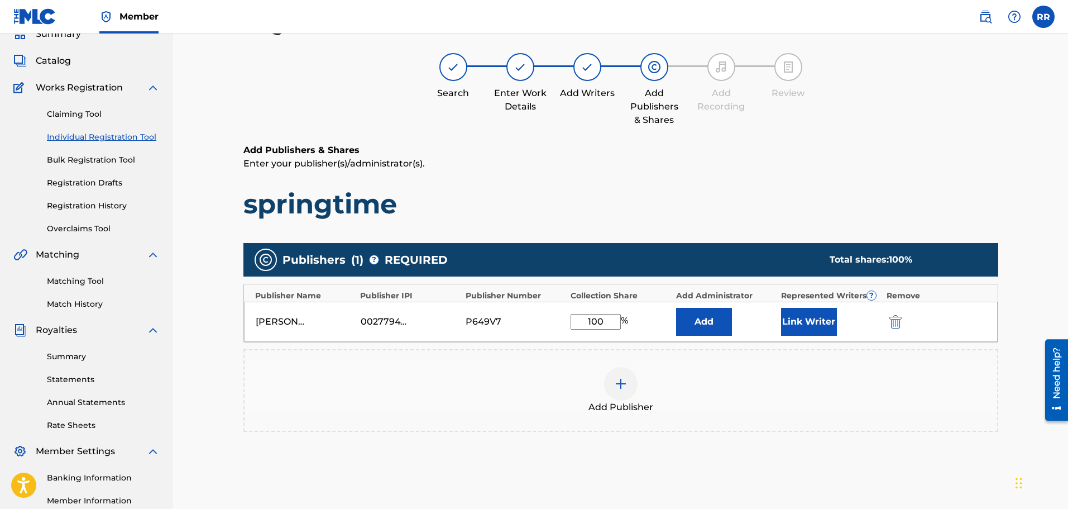
type input "100"
click at [803, 319] on button "Link Writer" at bounding box center [809, 322] width 56 height 28
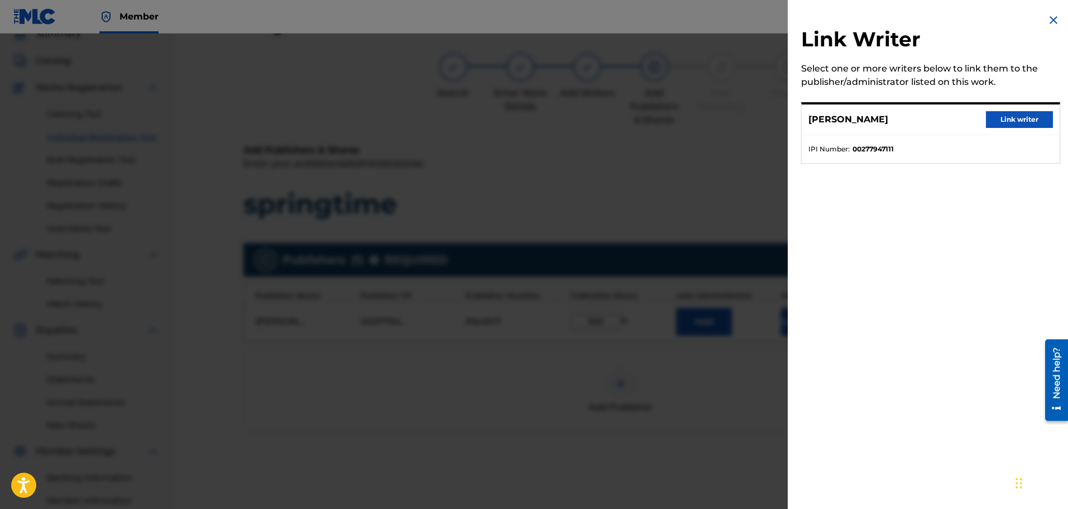
click at [1003, 119] on button "Link writer" at bounding box center [1019, 119] width 67 height 17
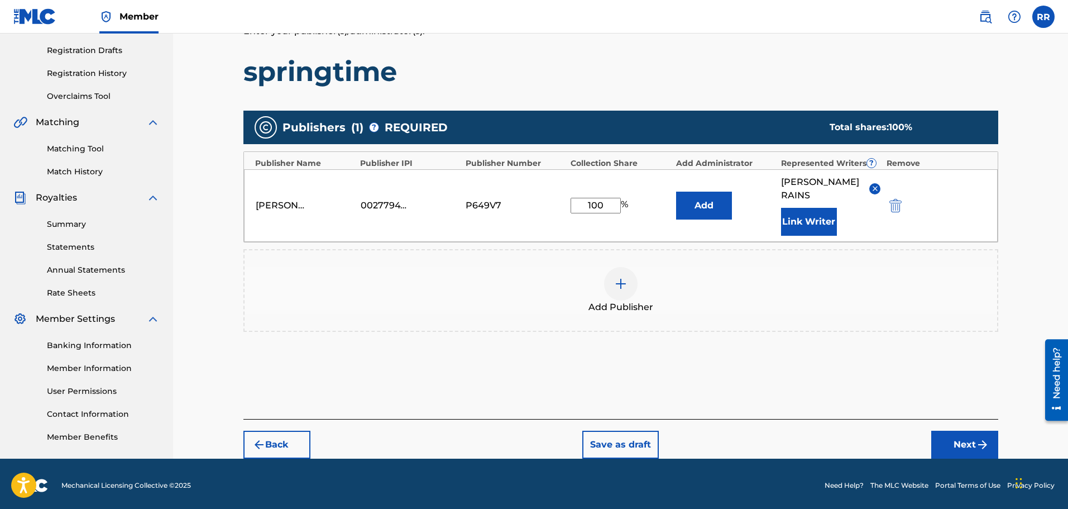
scroll to position [186, 0]
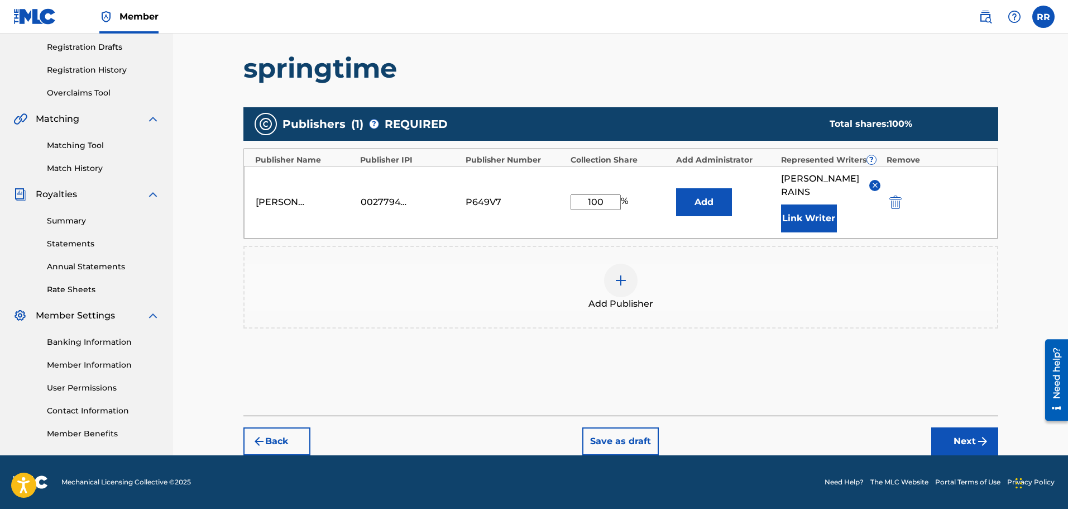
click at [961, 438] on button "Next" at bounding box center [964, 441] width 67 height 28
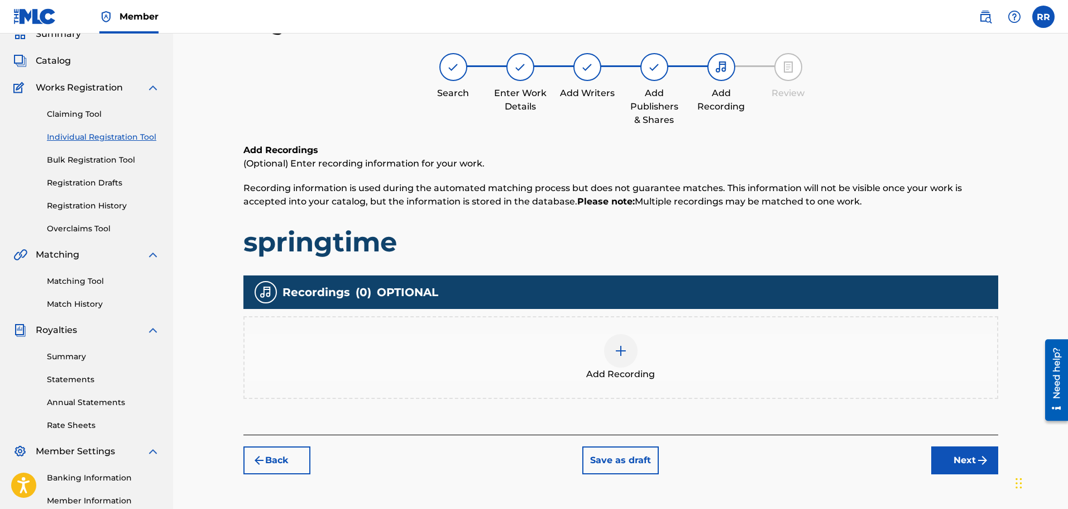
scroll to position [162, 0]
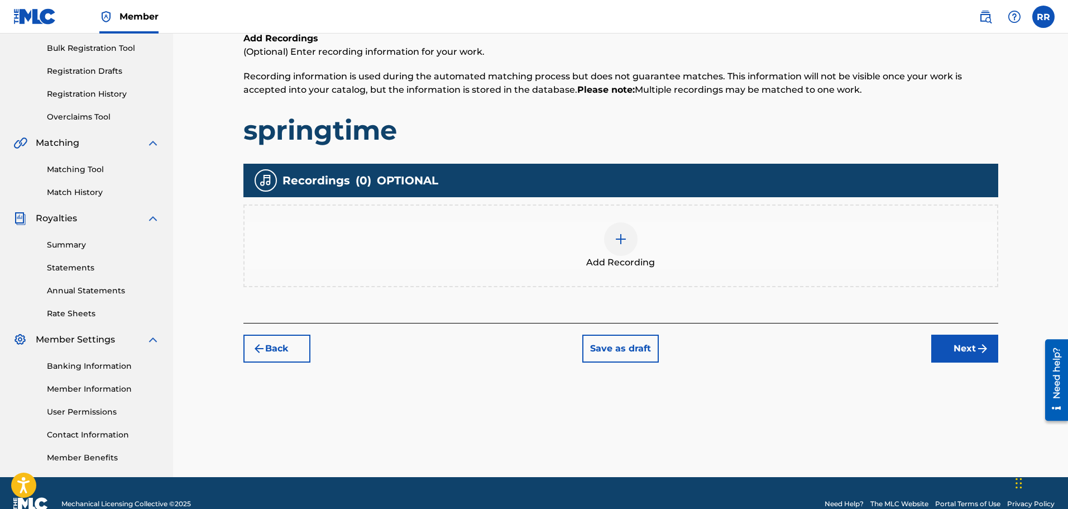
click at [955, 342] on button "Next" at bounding box center [964, 348] width 67 height 28
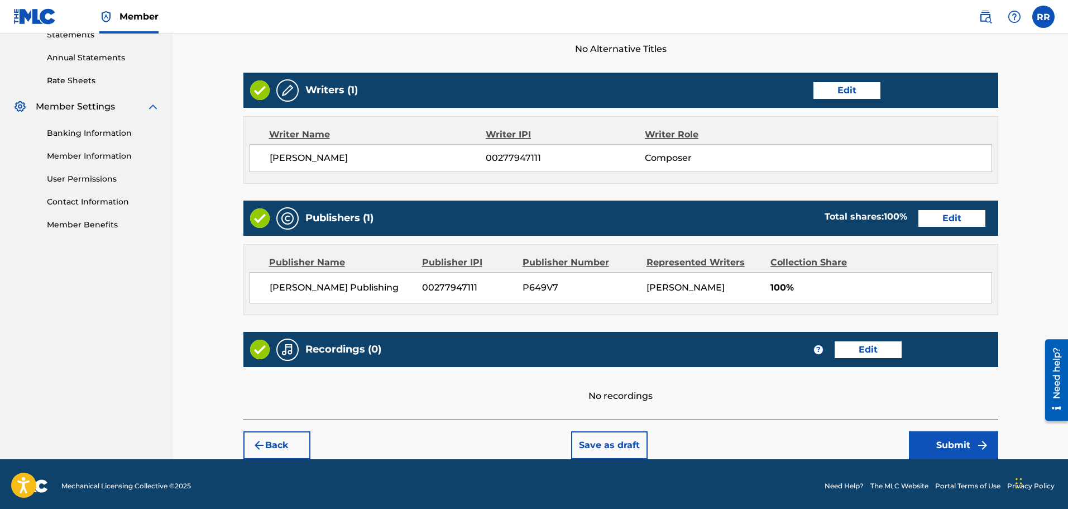
scroll to position [399, 0]
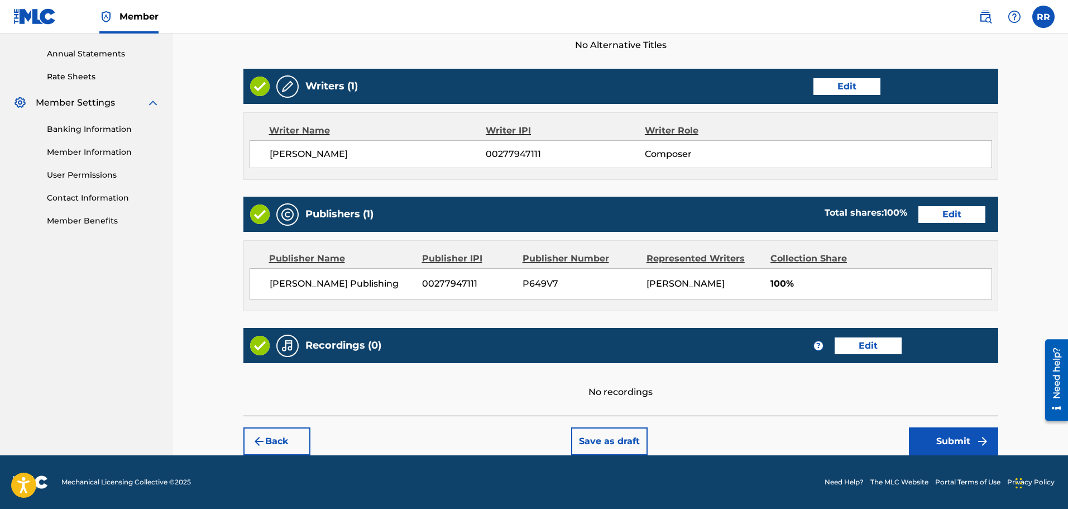
click at [951, 438] on button "Submit" at bounding box center [953, 441] width 89 height 28
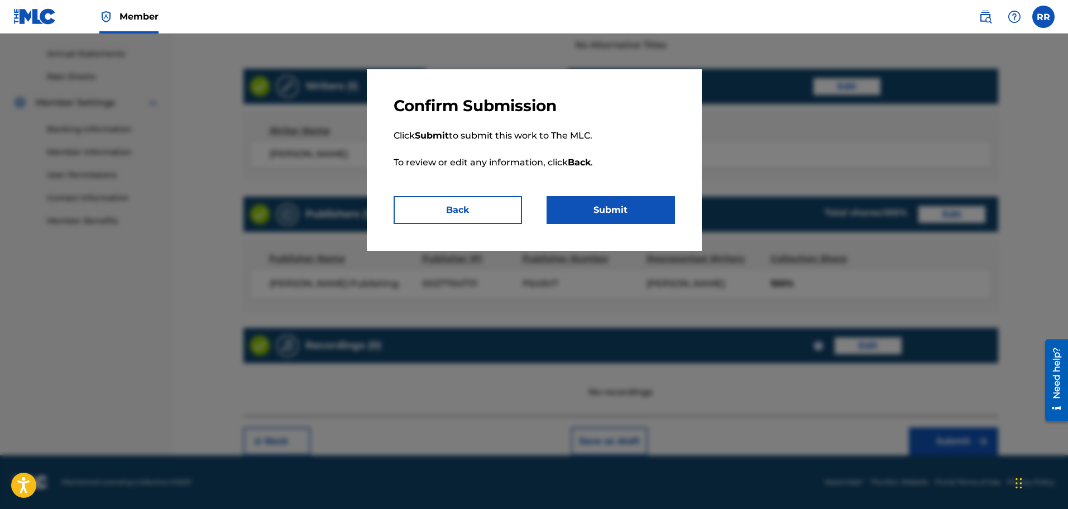
click at [615, 206] on button "Submit" at bounding box center [611, 210] width 128 height 28
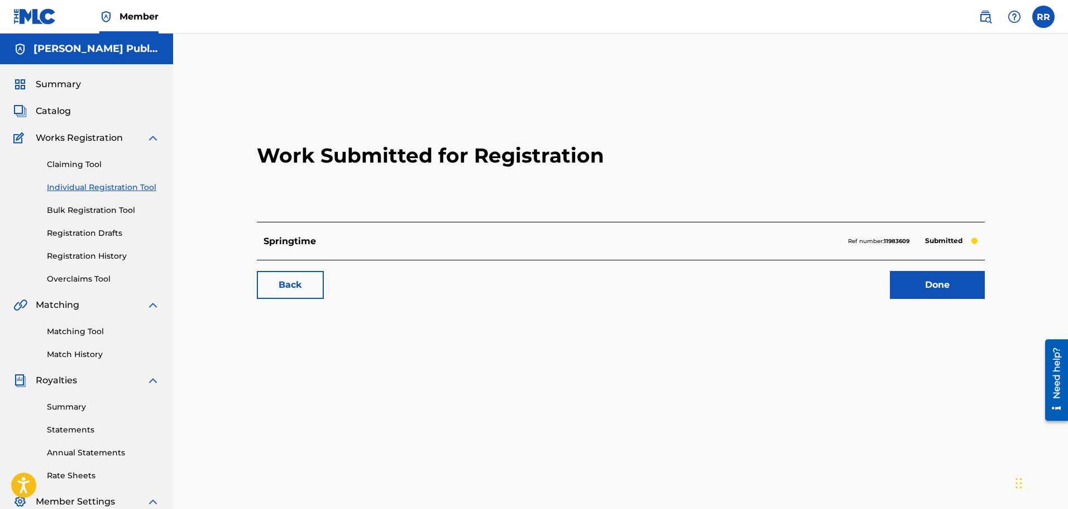
click at [102, 185] on link "Individual Registration Tool" at bounding box center [103, 187] width 113 height 12
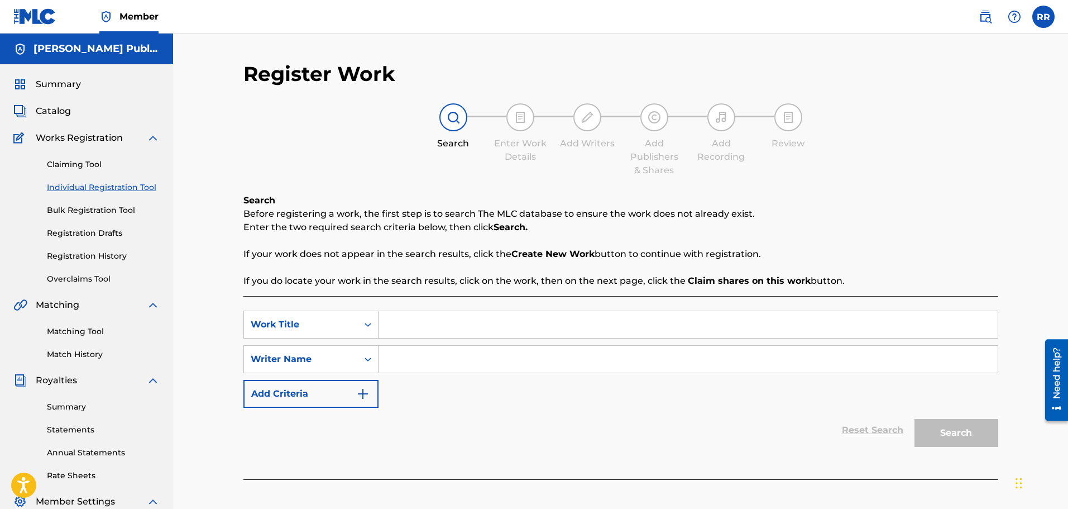
click at [423, 328] on input "Search Form" at bounding box center [687, 324] width 619 height 27
type input "Blue Bells"
click at [405, 356] on input "Search Form" at bounding box center [687, 359] width 619 height 27
type input "[PERSON_NAME]"
click at [953, 428] on button "Search" at bounding box center [956, 433] width 84 height 28
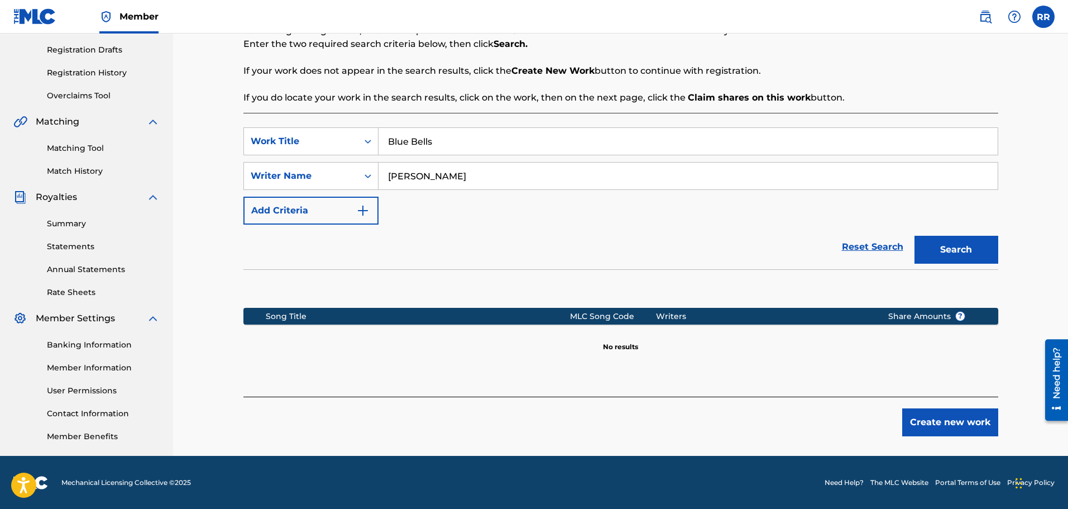
scroll to position [184, 0]
click at [960, 420] on button "Create new work" at bounding box center [950, 422] width 96 height 28
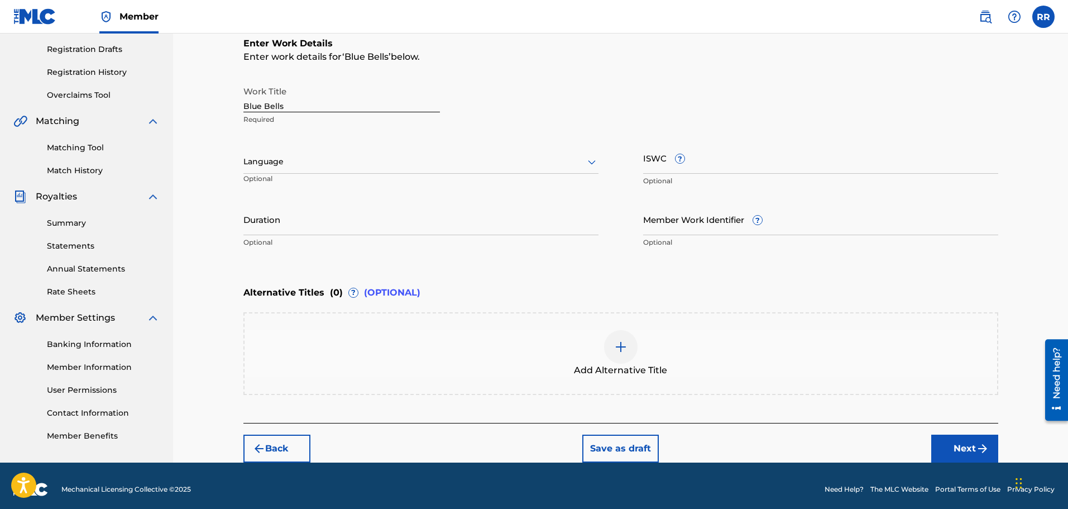
click at [706, 161] on input "ISWC ?" at bounding box center [820, 158] width 355 height 32
paste input "T-324303128-5"
type input "T-324303128-5"
click at [305, 222] on input "Duration" at bounding box center [420, 219] width 355 height 32
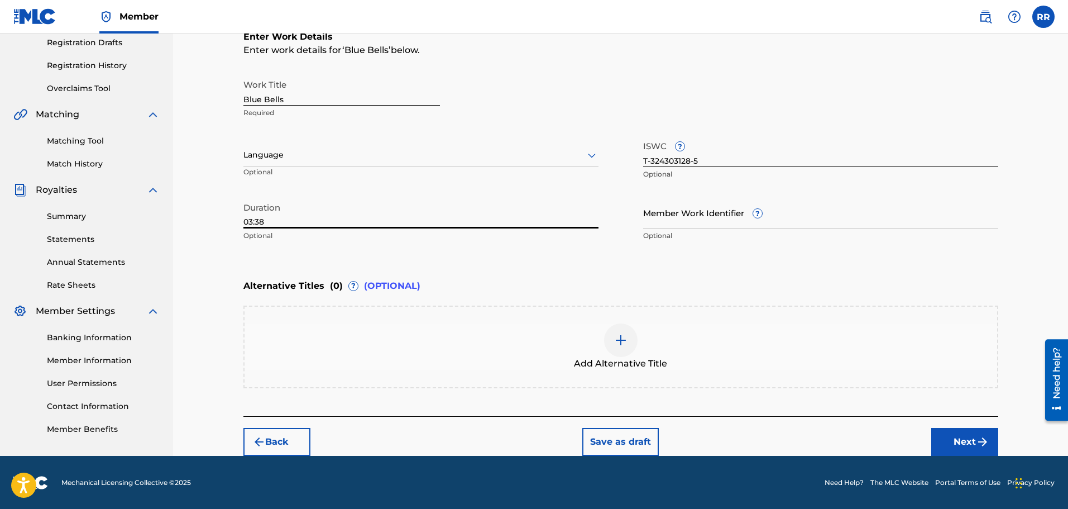
scroll to position [191, 0]
type input "03:38"
click at [967, 439] on button "Next" at bounding box center [964, 441] width 67 height 28
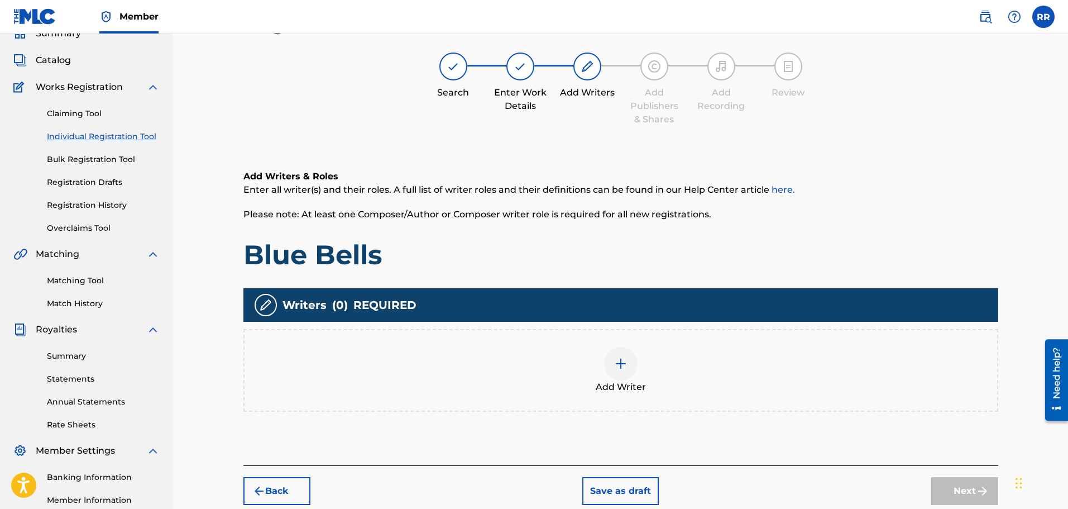
scroll to position [50, 0]
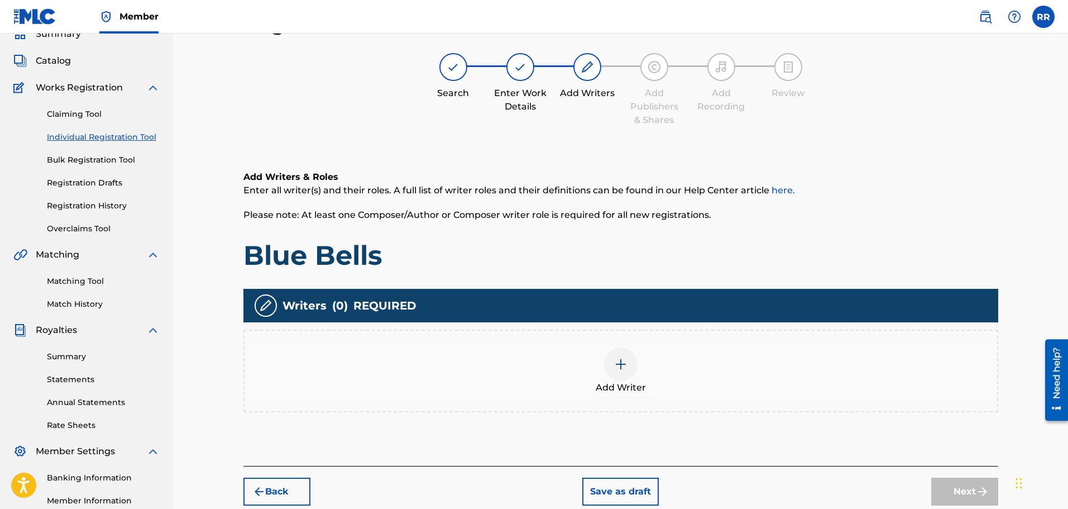
click at [622, 361] on img at bounding box center [620, 363] width 13 height 13
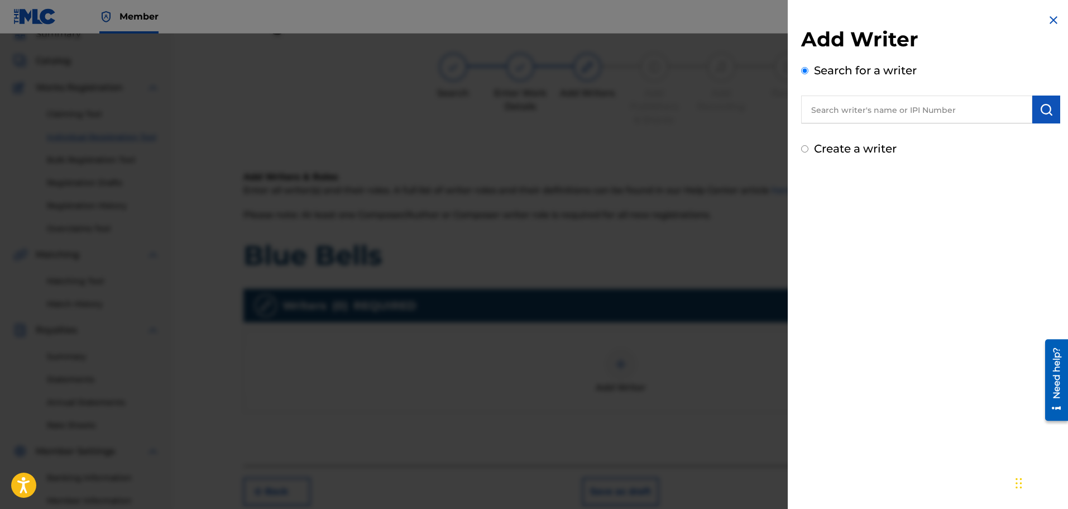
click at [849, 107] on input "text" at bounding box center [916, 109] width 231 height 28
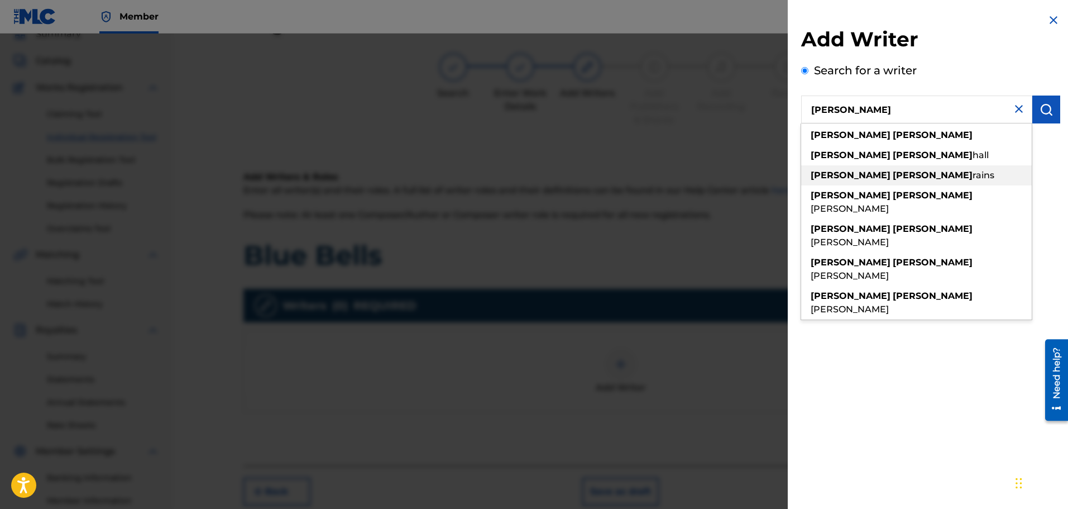
click at [893, 174] on strong "[PERSON_NAME]" at bounding box center [933, 175] width 80 height 11
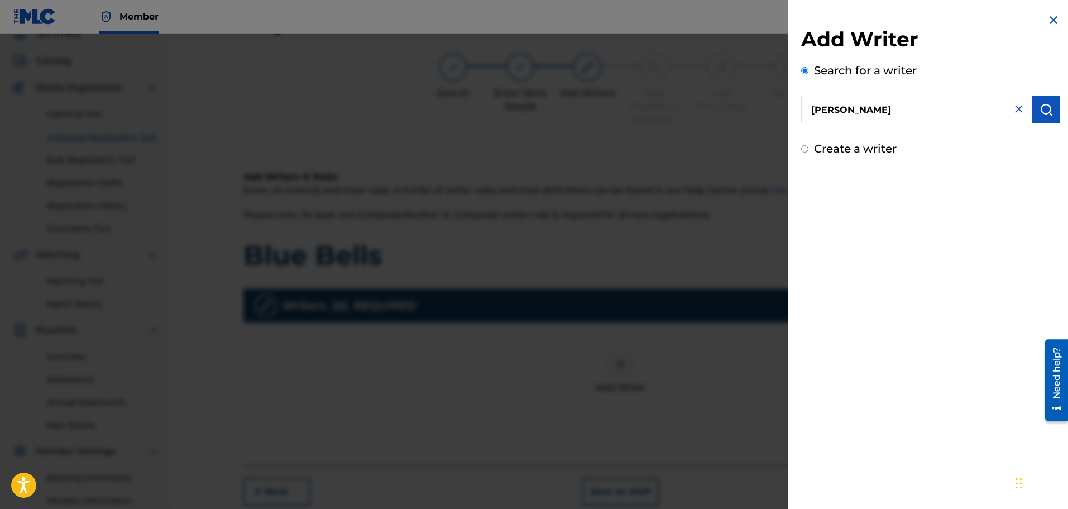
type input "[PERSON_NAME]"
click at [1039, 108] on img "submit" at bounding box center [1045, 109] width 13 height 13
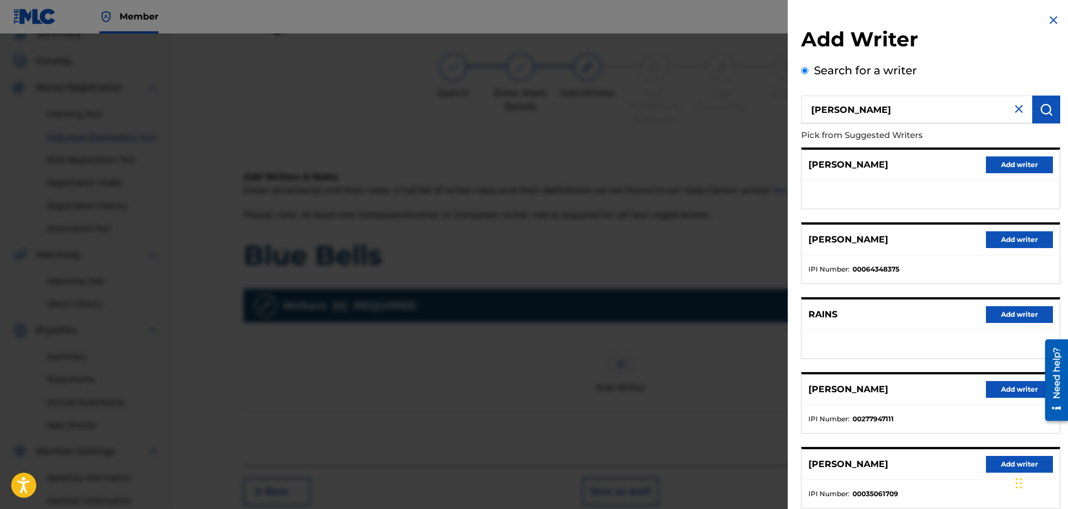
click at [1007, 388] on button "Add writer" at bounding box center [1019, 389] width 67 height 17
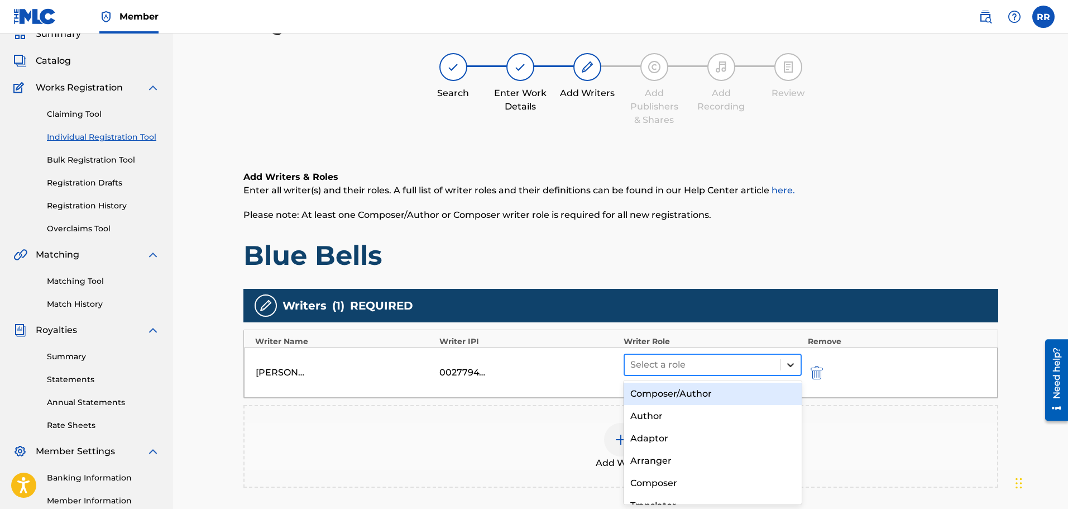
click at [788, 366] on icon at bounding box center [790, 364] width 11 height 11
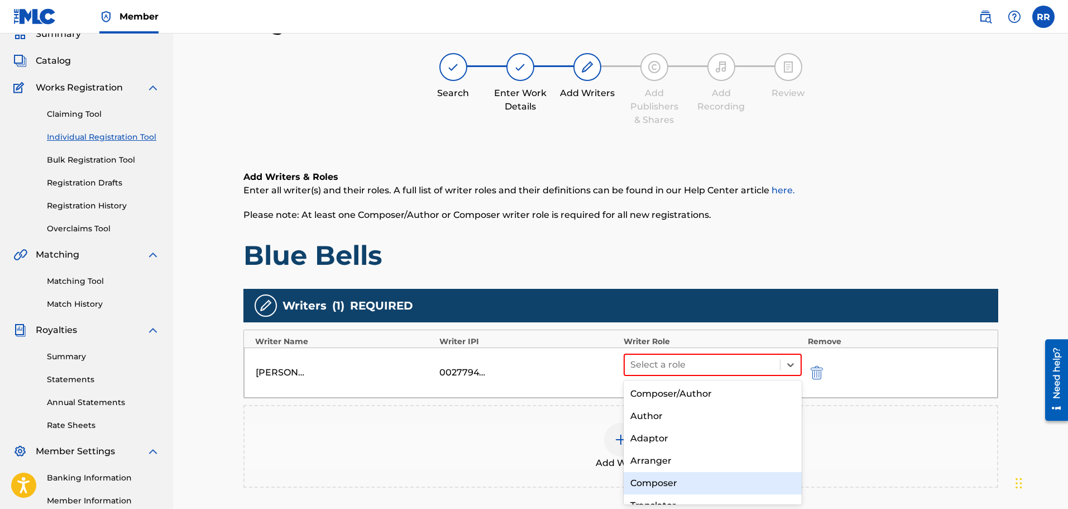
click at [664, 482] on div "Composer" at bounding box center [713, 483] width 179 height 22
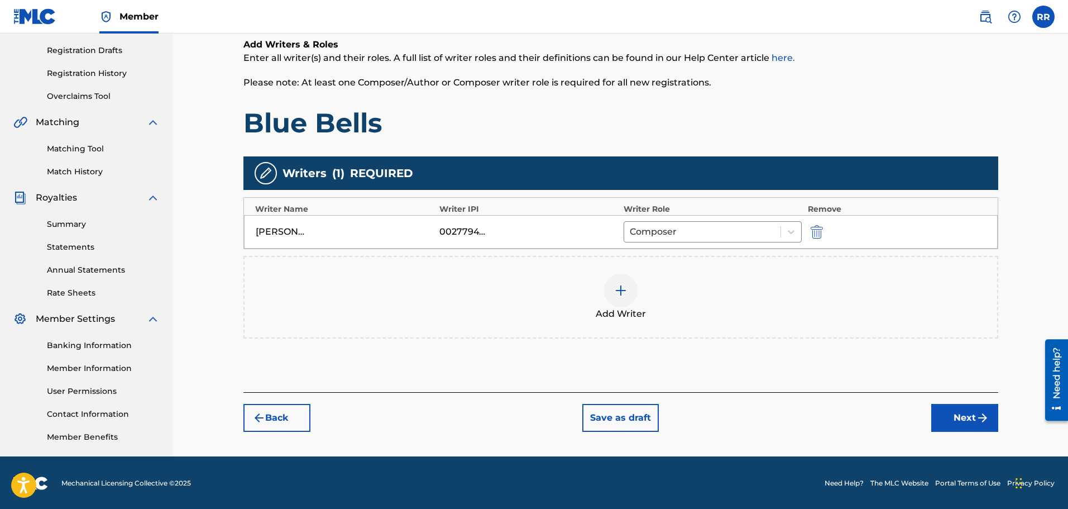
scroll to position [184, 0]
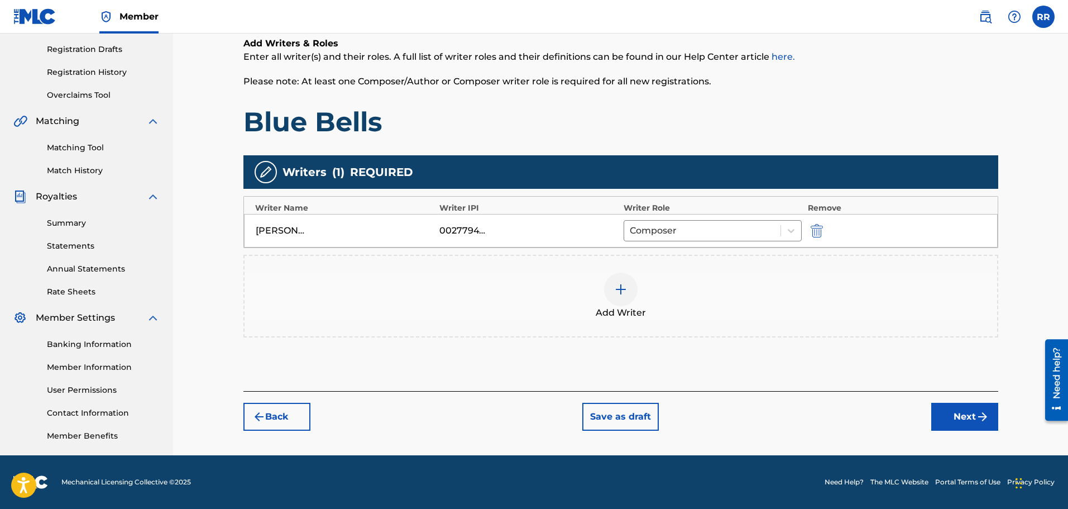
click at [961, 414] on button "Next" at bounding box center [964, 416] width 67 height 28
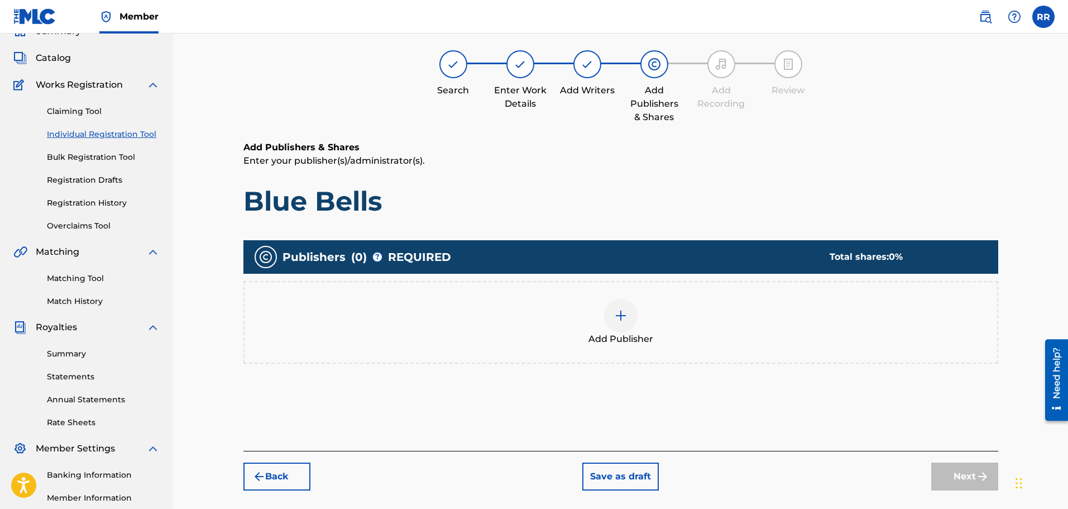
scroll to position [50, 0]
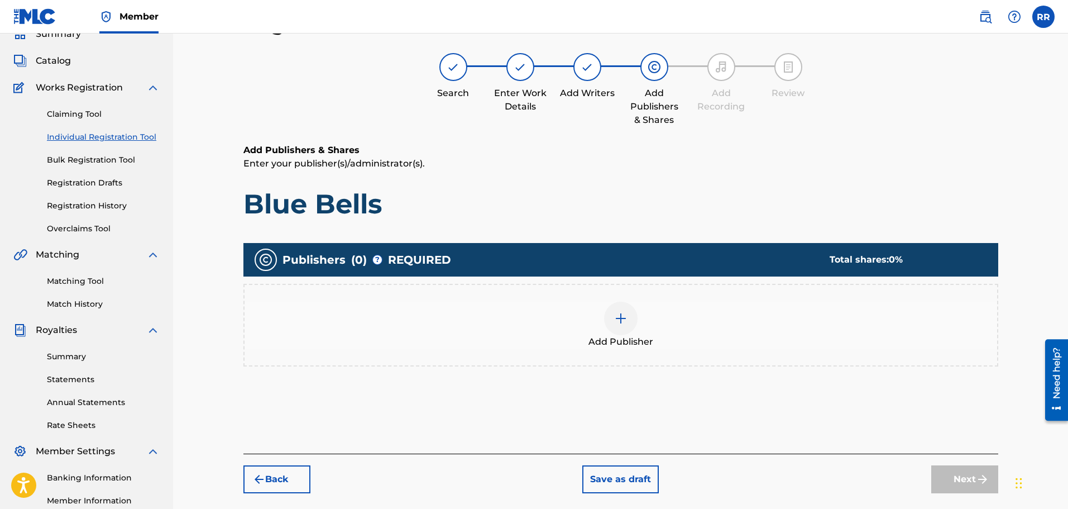
click at [621, 317] on img at bounding box center [620, 317] width 13 height 13
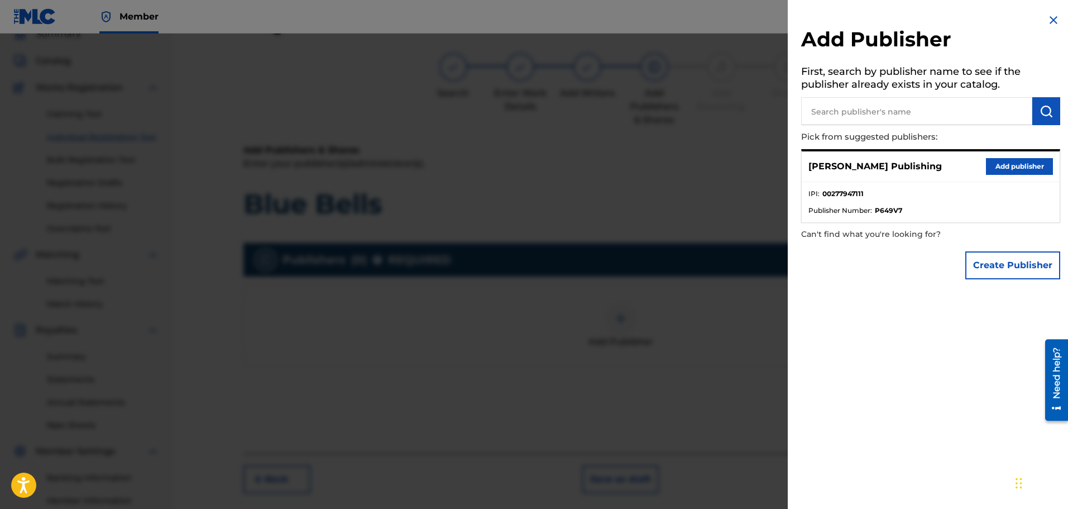
click at [1006, 165] on button "Add publisher" at bounding box center [1019, 166] width 67 height 17
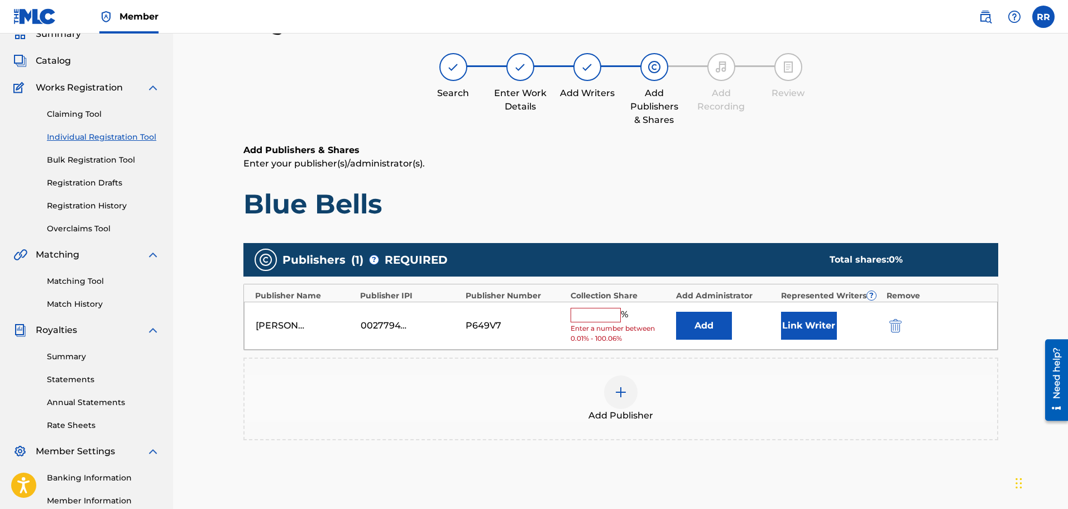
click at [602, 314] on input "text" at bounding box center [596, 315] width 50 height 15
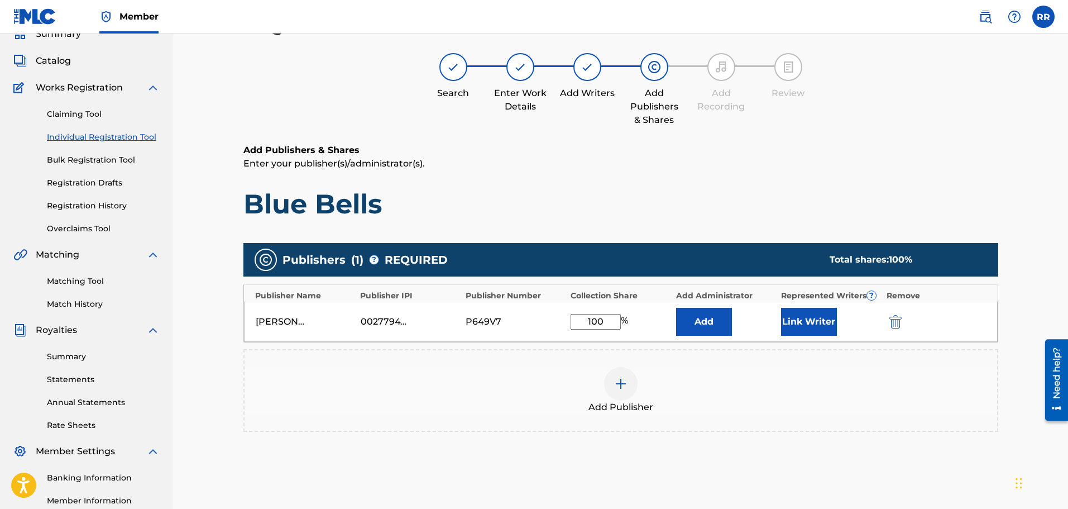
type input "100"
click at [808, 317] on button "Link Writer" at bounding box center [809, 322] width 56 height 28
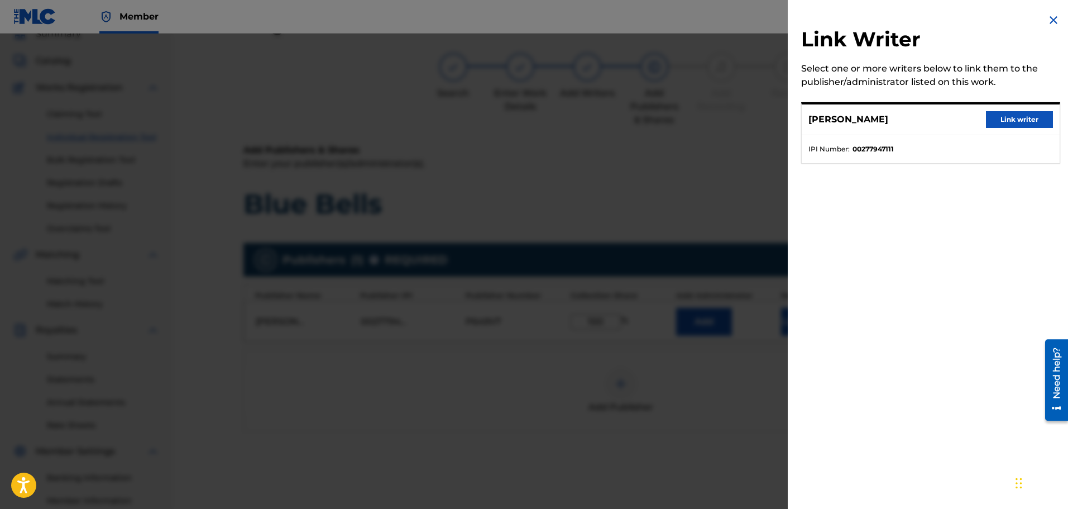
click at [1021, 118] on button "Link writer" at bounding box center [1019, 119] width 67 height 17
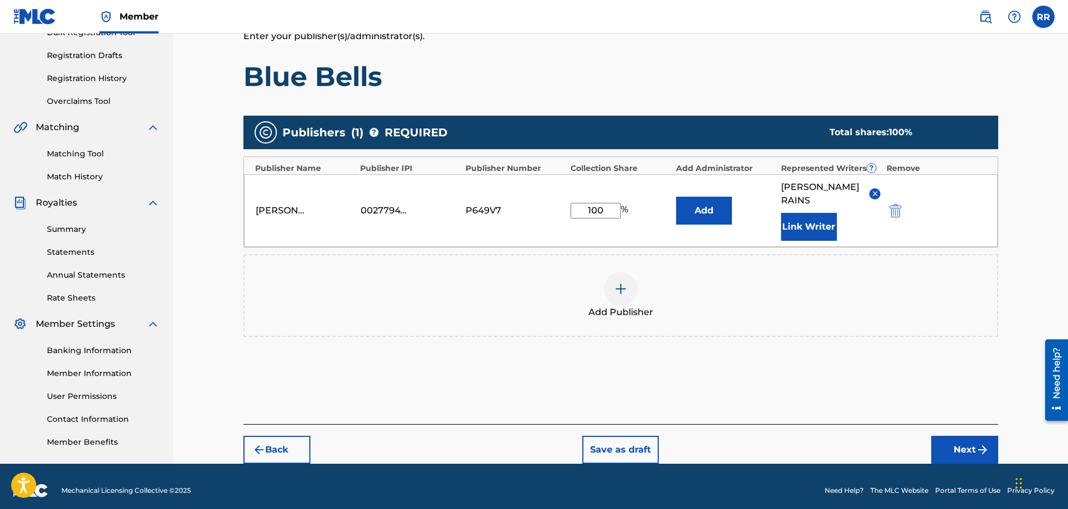
scroll to position [186, 0]
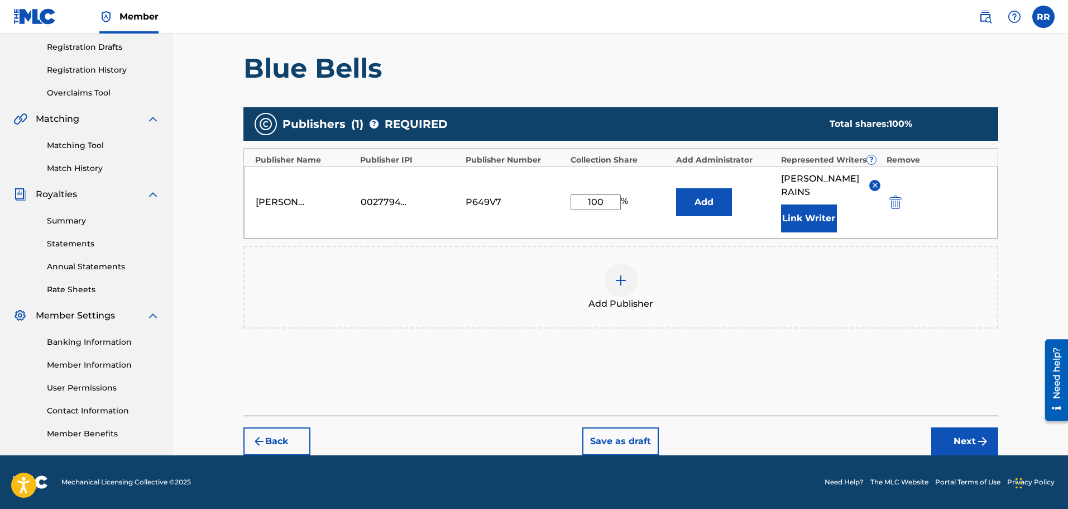
click at [958, 437] on button "Next" at bounding box center [964, 441] width 67 height 28
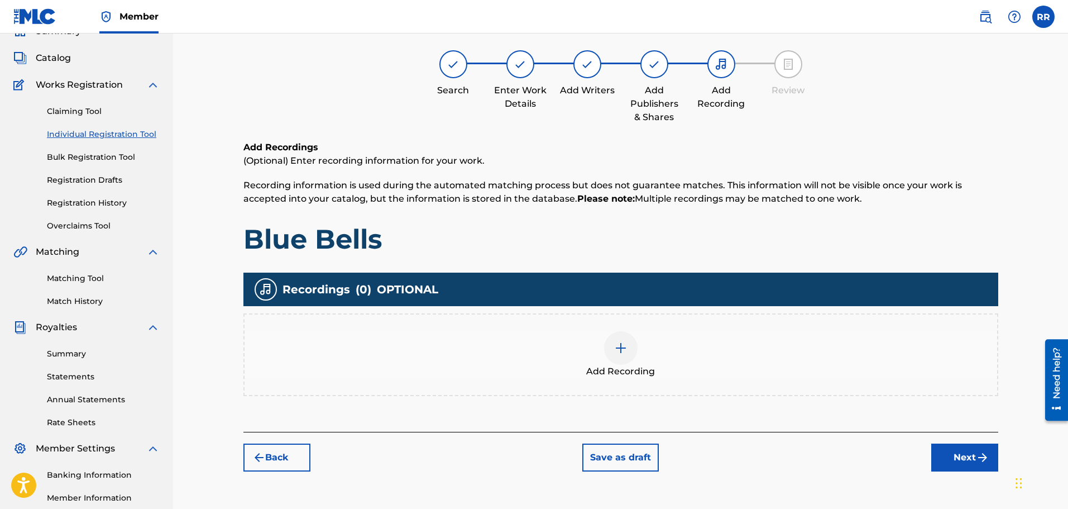
scroll to position [50, 0]
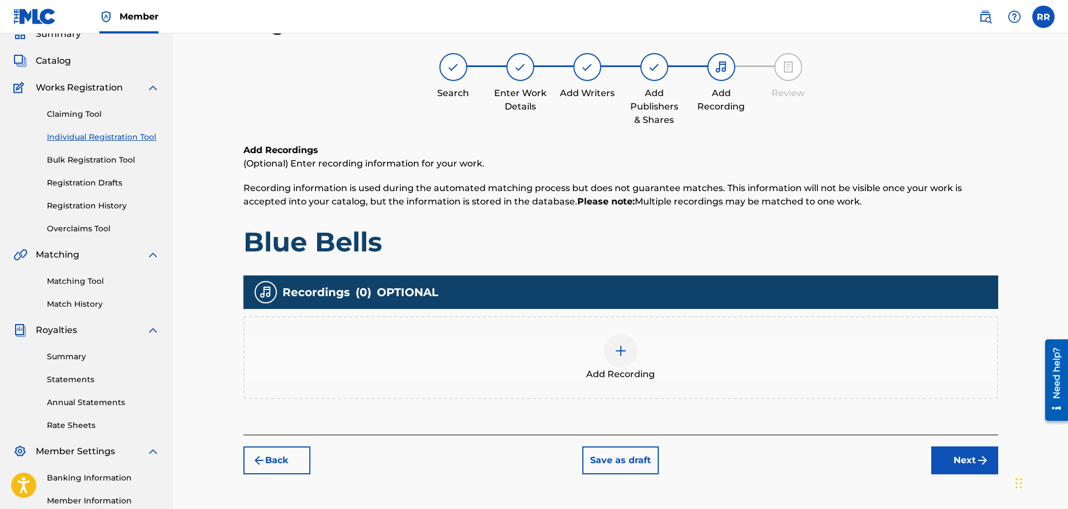
click at [964, 458] on button "Next" at bounding box center [964, 460] width 67 height 28
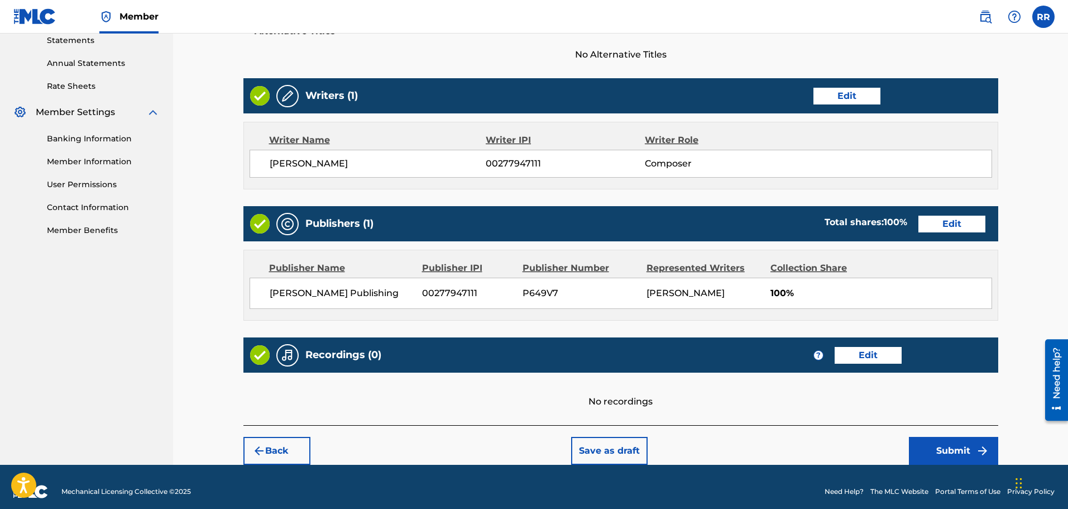
scroll to position [399, 0]
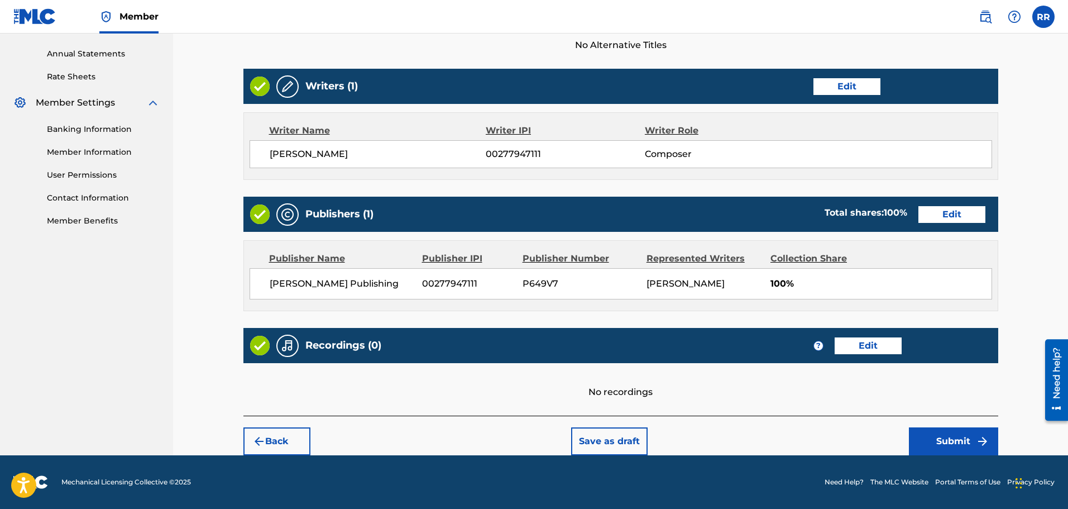
click at [950, 438] on button "Submit" at bounding box center [953, 441] width 89 height 28
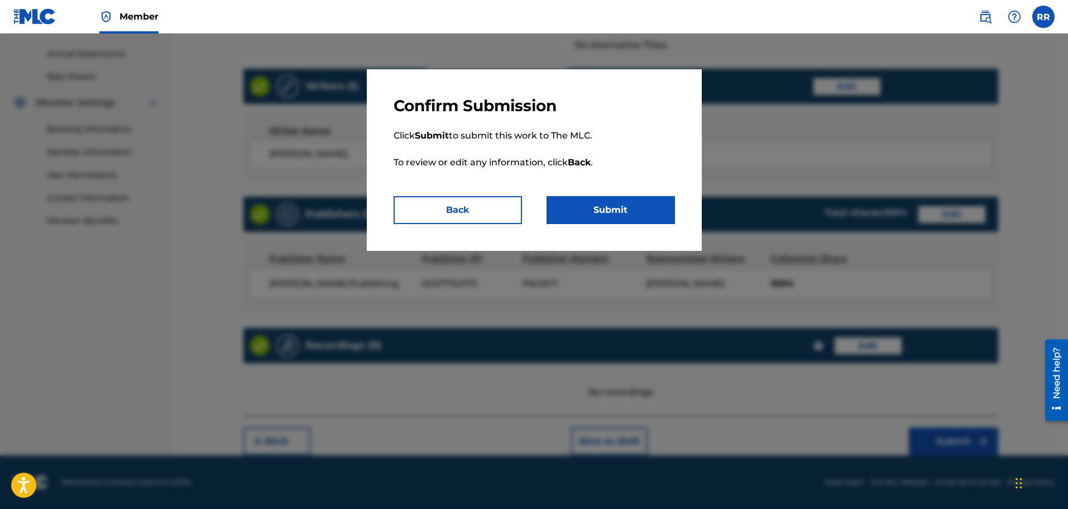
click at [604, 205] on button "Submit" at bounding box center [611, 210] width 128 height 28
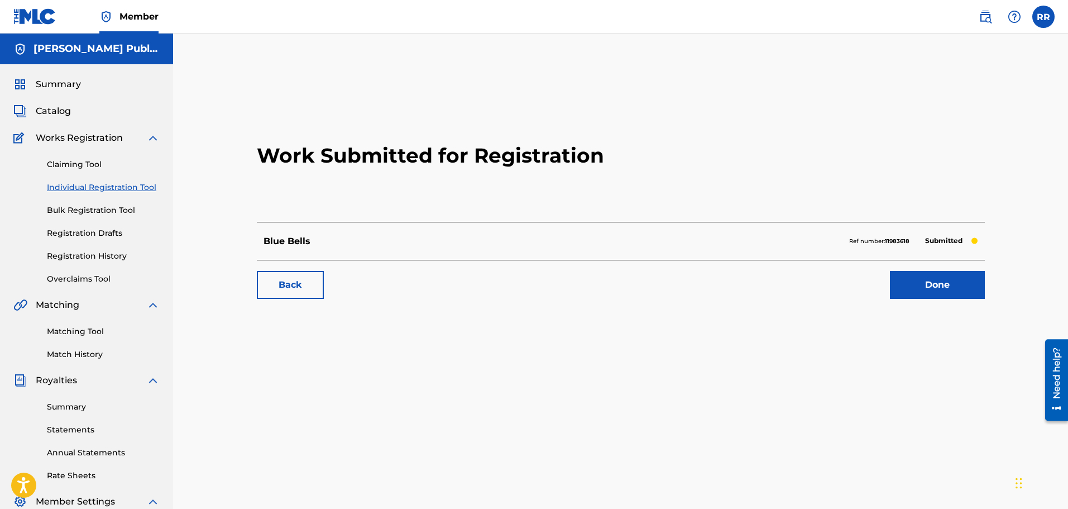
click at [71, 185] on link "Individual Registration Tool" at bounding box center [103, 187] width 113 height 12
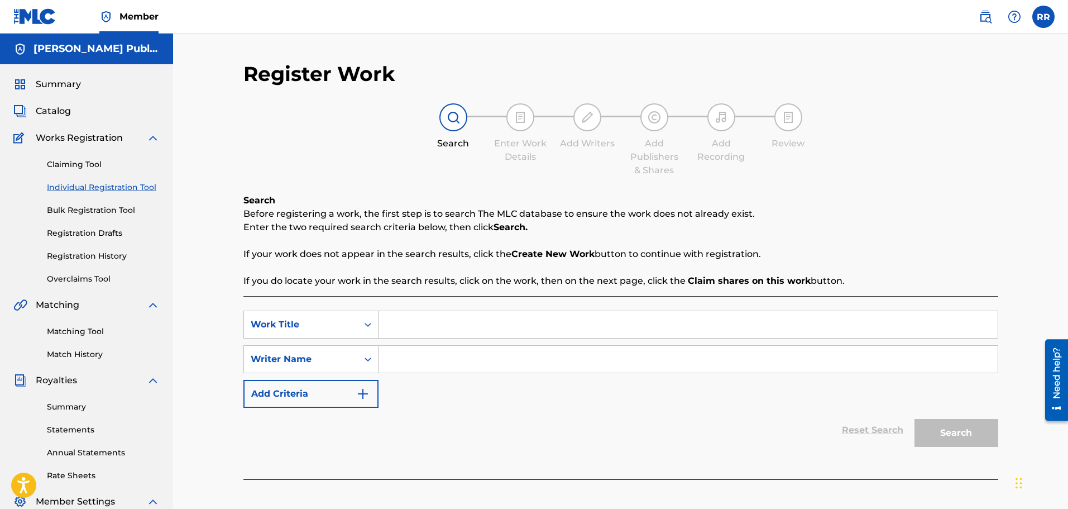
click at [409, 322] on input "Search Form" at bounding box center [687, 324] width 619 height 27
type input "Chrysalis"
click at [395, 355] on input "Search Form" at bounding box center [687, 359] width 619 height 27
type input "[PERSON_NAME]"
click at [950, 430] on button "Search" at bounding box center [956, 433] width 84 height 28
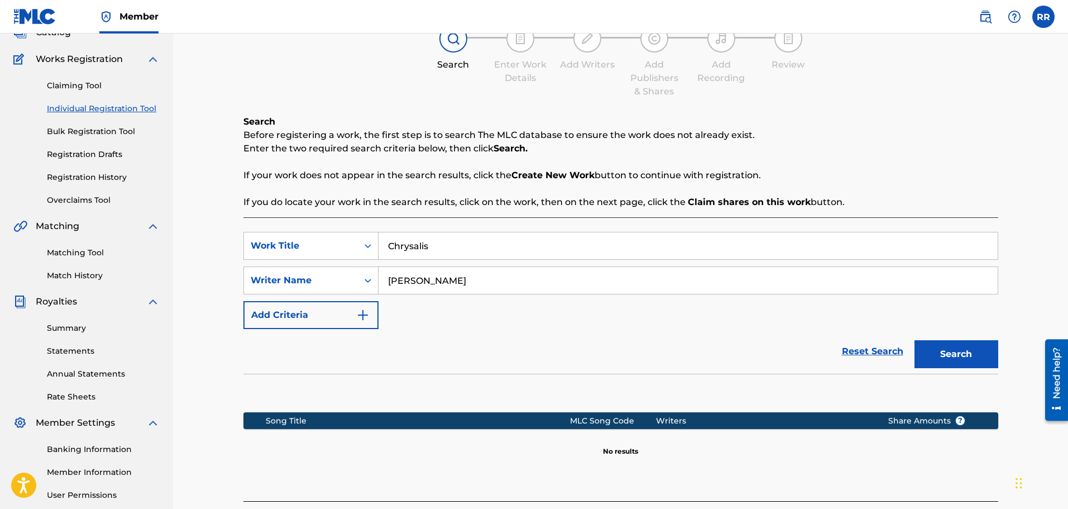
scroll to position [184, 0]
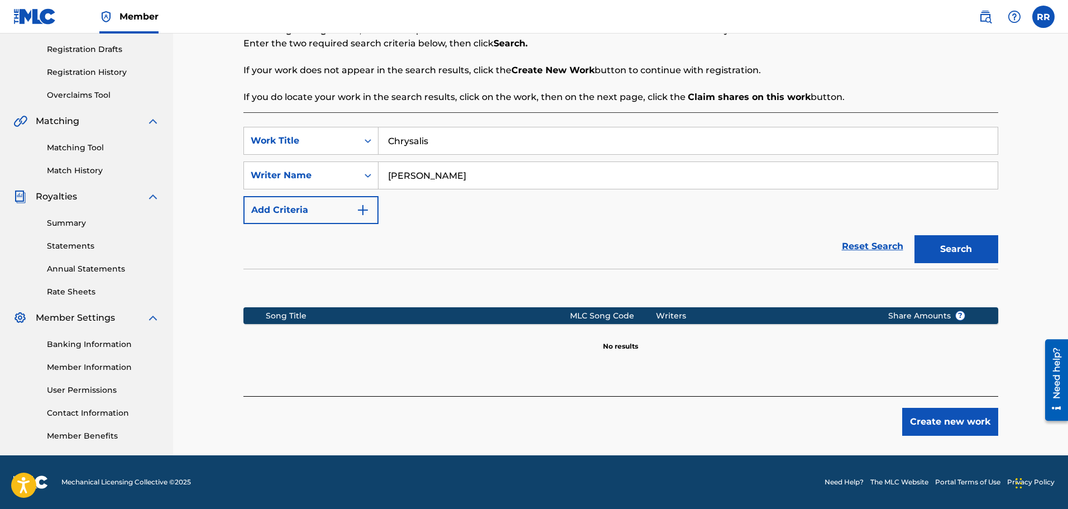
click at [941, 419] on button "Create new work" at bounding box center [950, 422] width 96 height 28
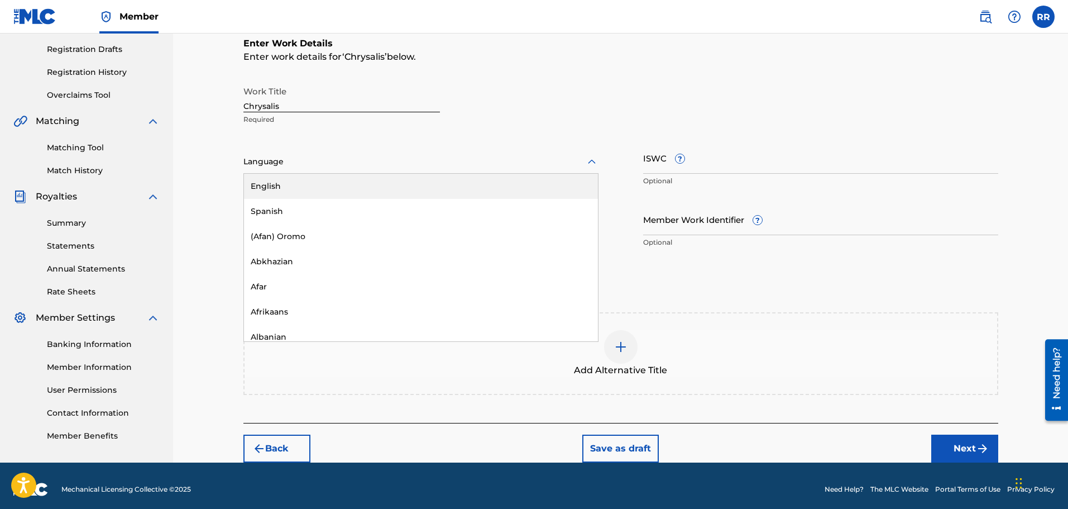
click at [589, 160] on icon at bounding box center [591, 161] width 13 height 13
click at [298, 183] on div "English" at bounding box center [421, 186] width 354 height 25
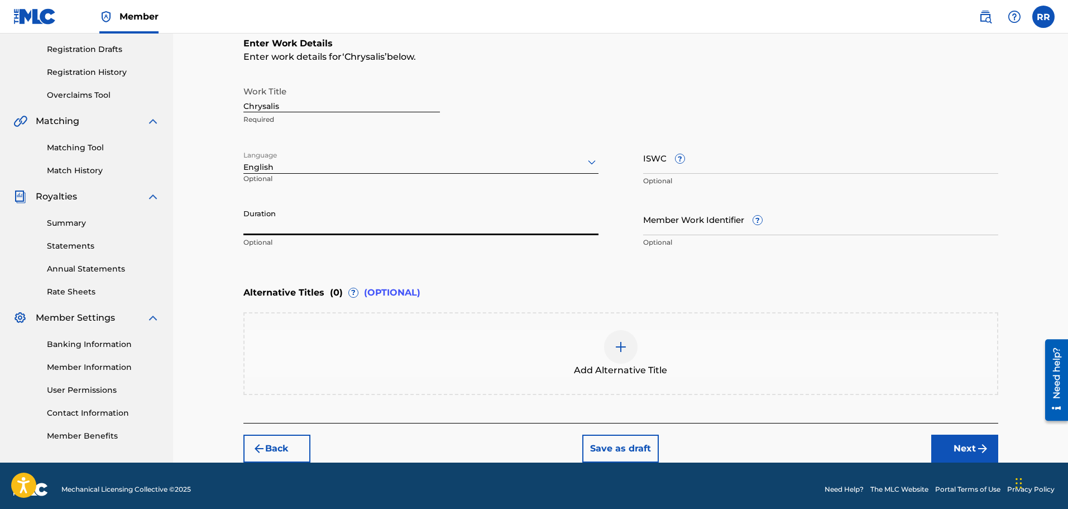
click at [302, 223] on input "Duration" at bounding box center [420, 219] width 355 height 32
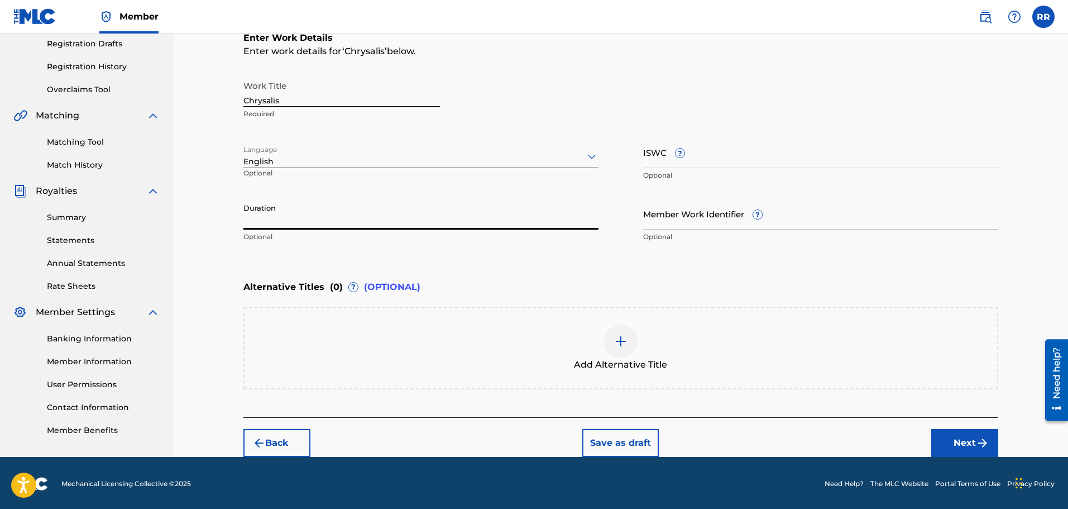
scroll to position [191, 0]
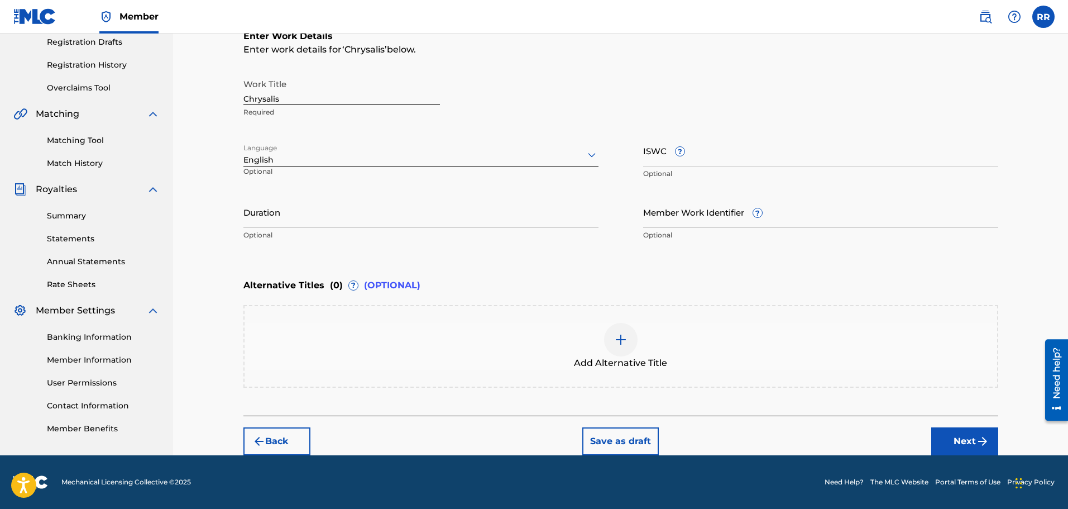
click at [611, 440] on button "Save as draft" at bounding box center [620, 441] width 76 height 28
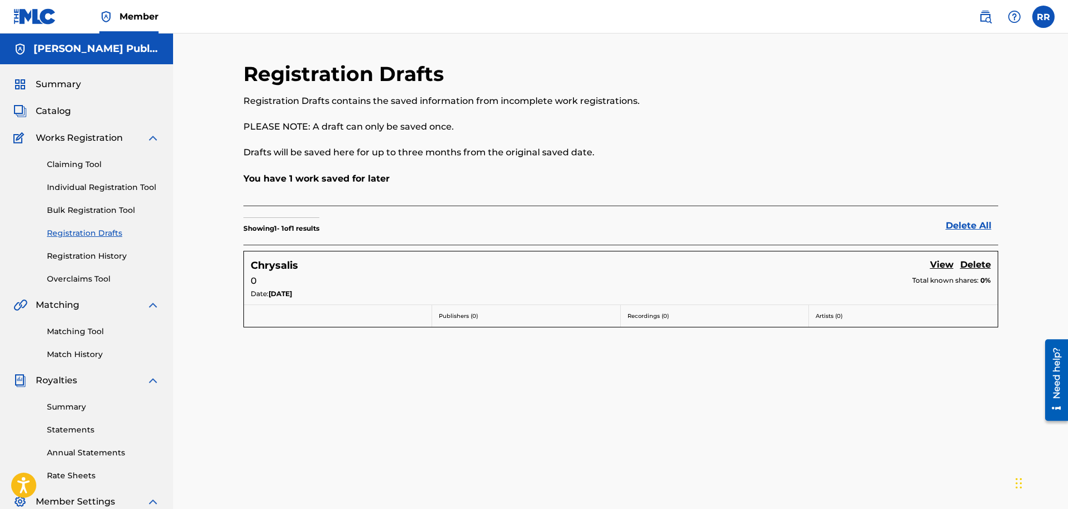
drag, startPoint x: 1050, startPoint y: 0, endPoint x: 756, endPoint y: 112, distance: 314.7
click at [756, 112] on div "Registration Drafts contains the saved information from incomplete work registr…" at bounding box center [533, 126] width 581 height 65
click at [1044, 17] on label at bounding box center [1043, 17] width 22 height 22
click at [1043, 17] on input "RR [PERSON_NAME] [EMAIL_ADDRESS][DOMAIN_NAME] Notification Preferences Profile …" at bounding box center [1043, 17] width 0 height 0
click at [939, 157] on p "Log out" at bounding box center [935, 158] width 26 height 10
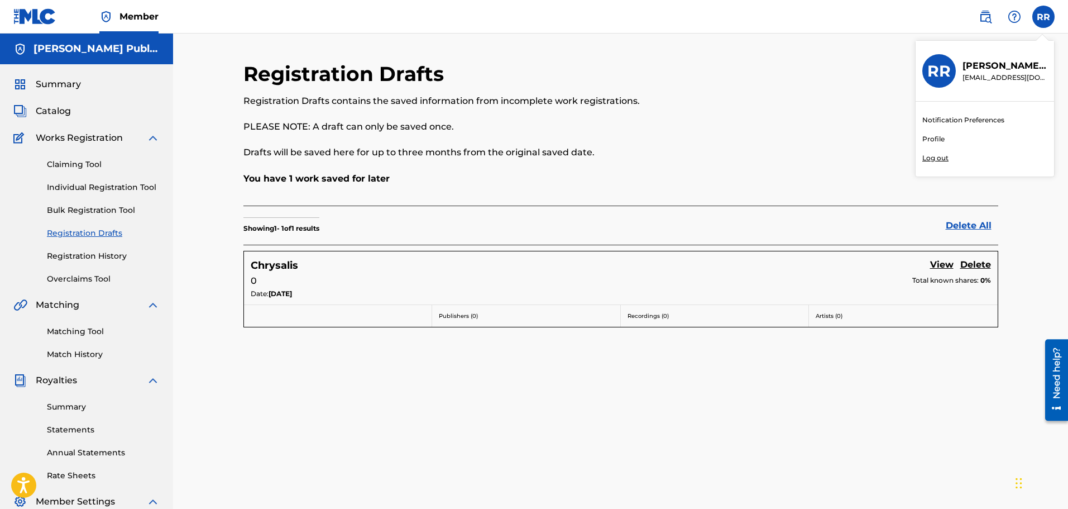
click at [1043, 17] on input "RR [PERSON_NAME] [EMAIL_ADDRESS][DOMAIN_NAME] Notification Preferences Profile …" at bounding box center [1043, 17] width 0 height 0
